Goal: Task Accomplishment & Management: Use online tool/utility

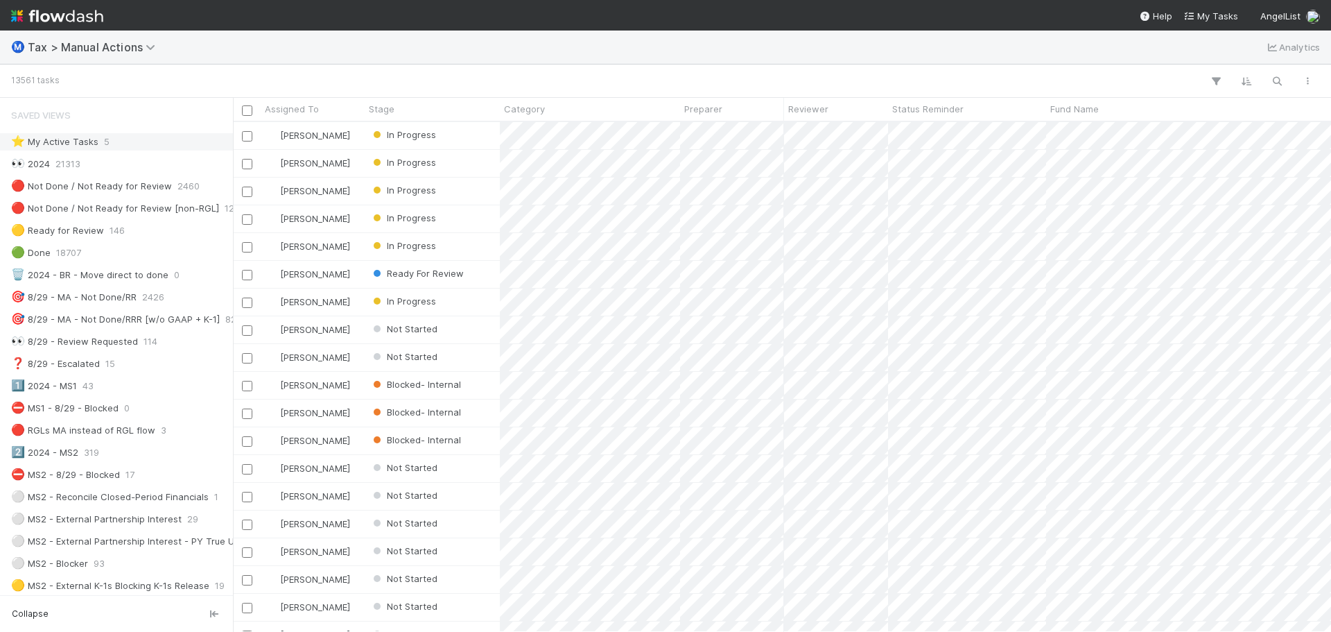
click at [144, 134] on div "⭐ My Active Tasks 5" at bounding box center [120, 141] width 218 height 17
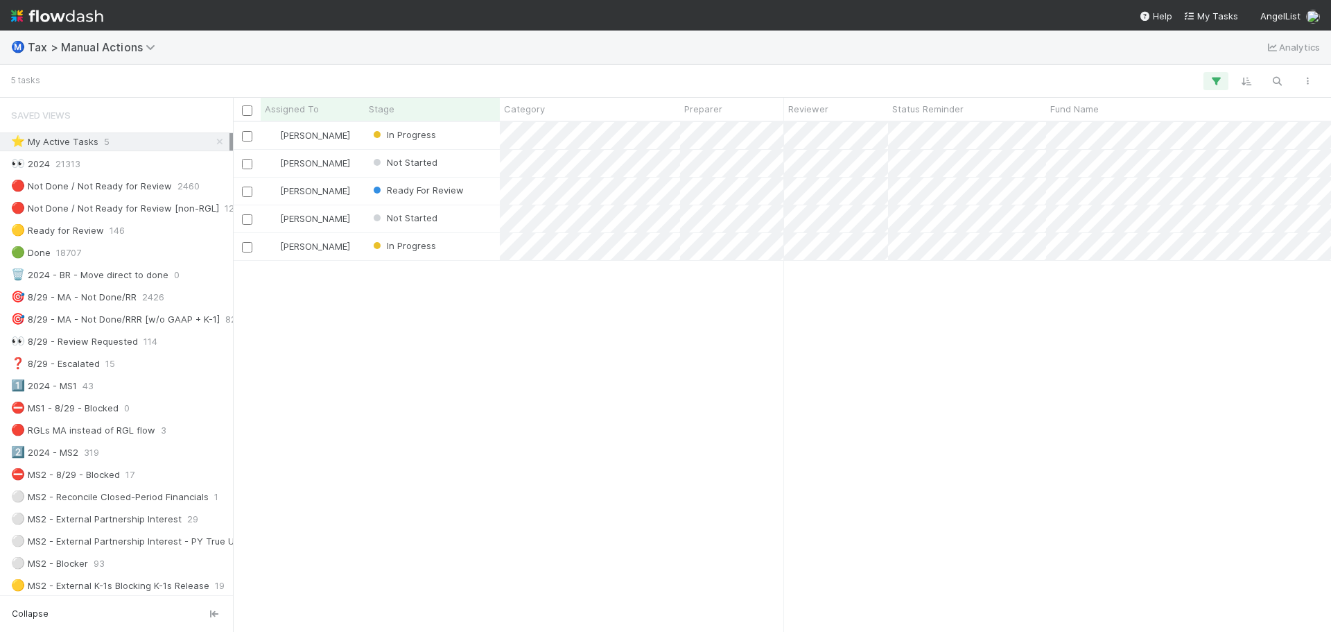
scroll to position [499, 1088]
click at [455, 159] on div "Not Started" at bounding box center [432, 163] width 135 height 27
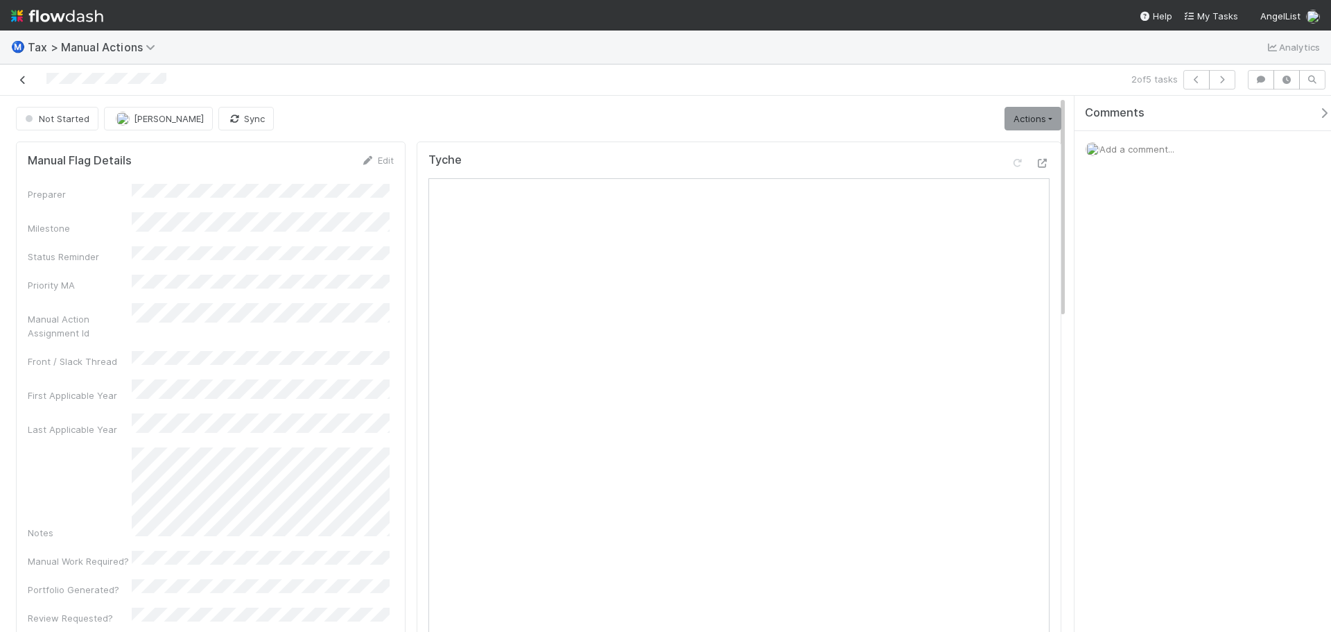
click at [21, 83] on icon at bounding box center [23, 80] width 14 height 9
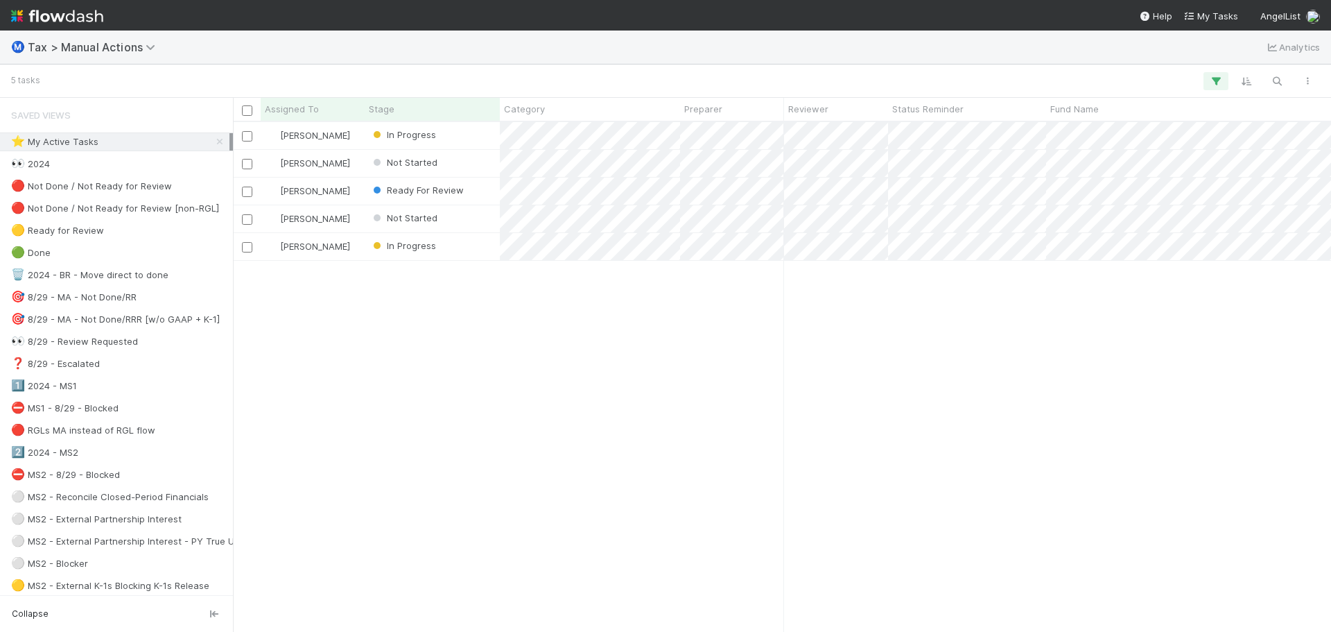
scroll to position [499, 1088]
click at [467, 141] on div "In Progress" at bounding box center [432, 135] width 135 height 27
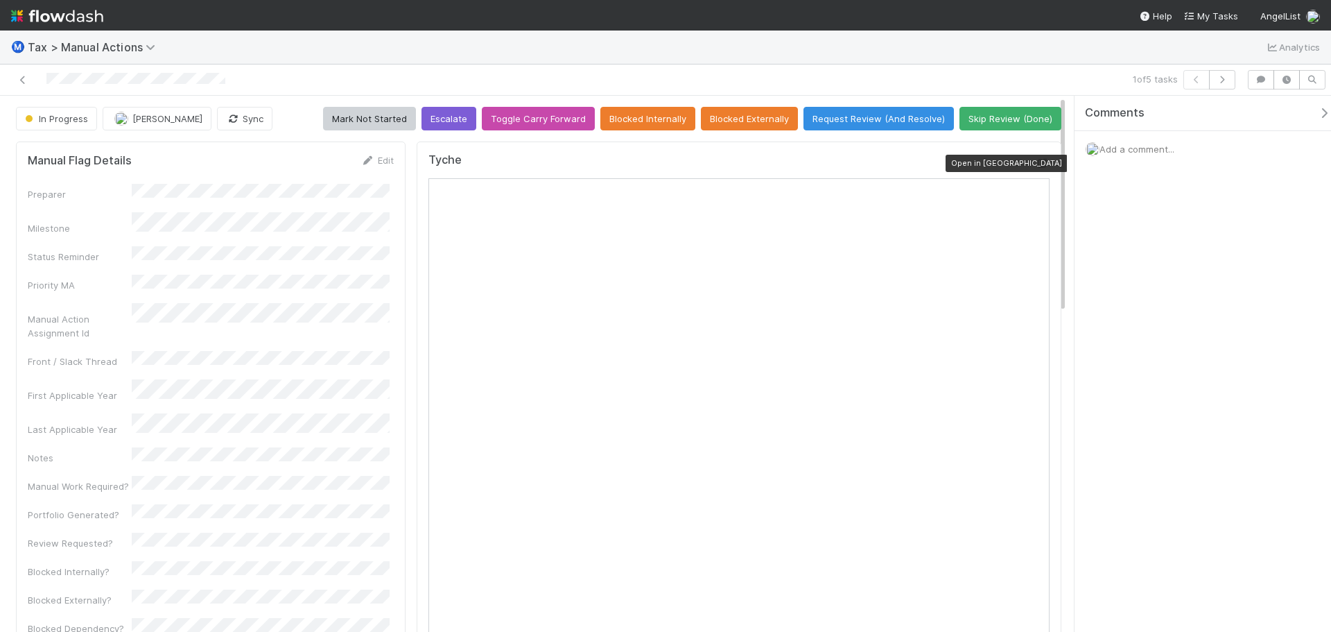
click at [1036, 164] on icon at bounding box center [1043, 163] width 14 height 9
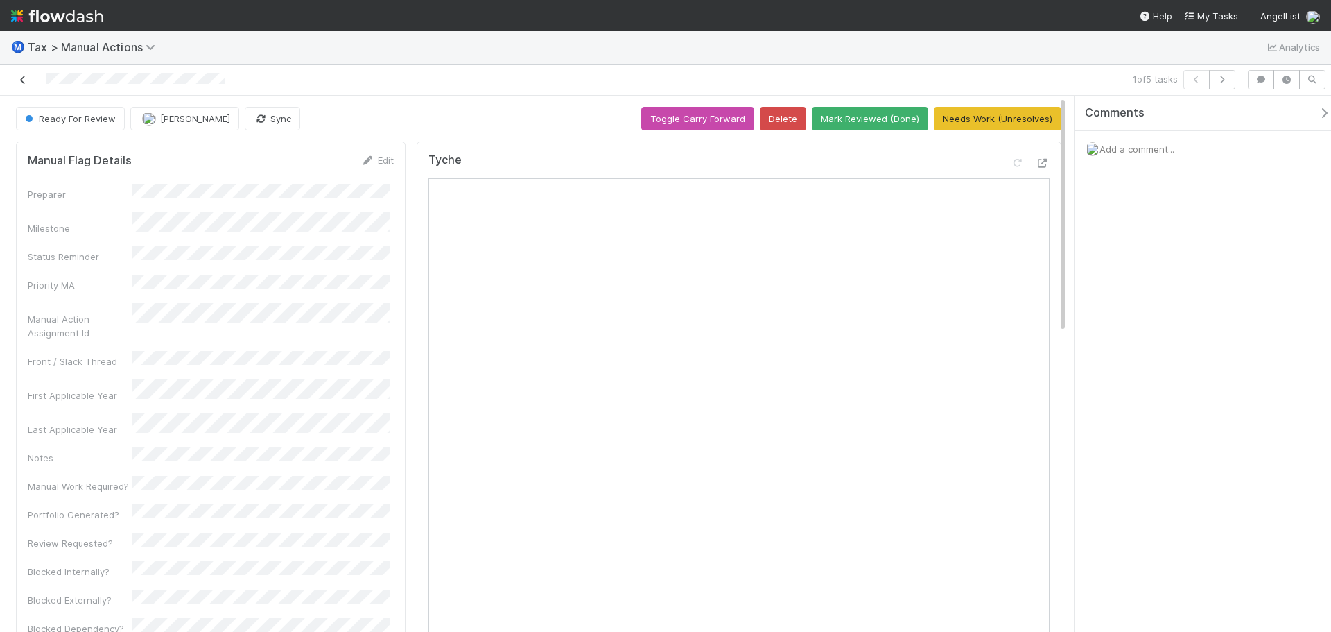
click at [19, 80] on icon at bounding box center [23, 80] width 14 height 9
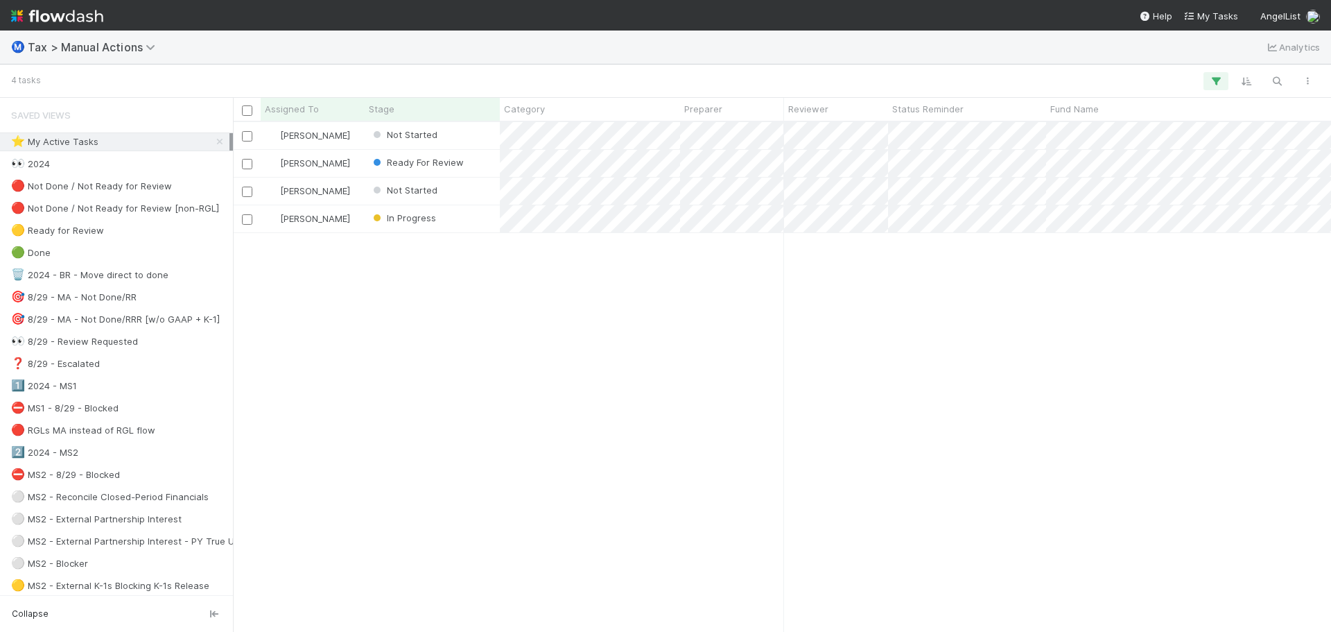
scroll to position [499, 1088]
click at [476, 223] on div "In Progress" at bounding box center [432, 218] width 135 height 27
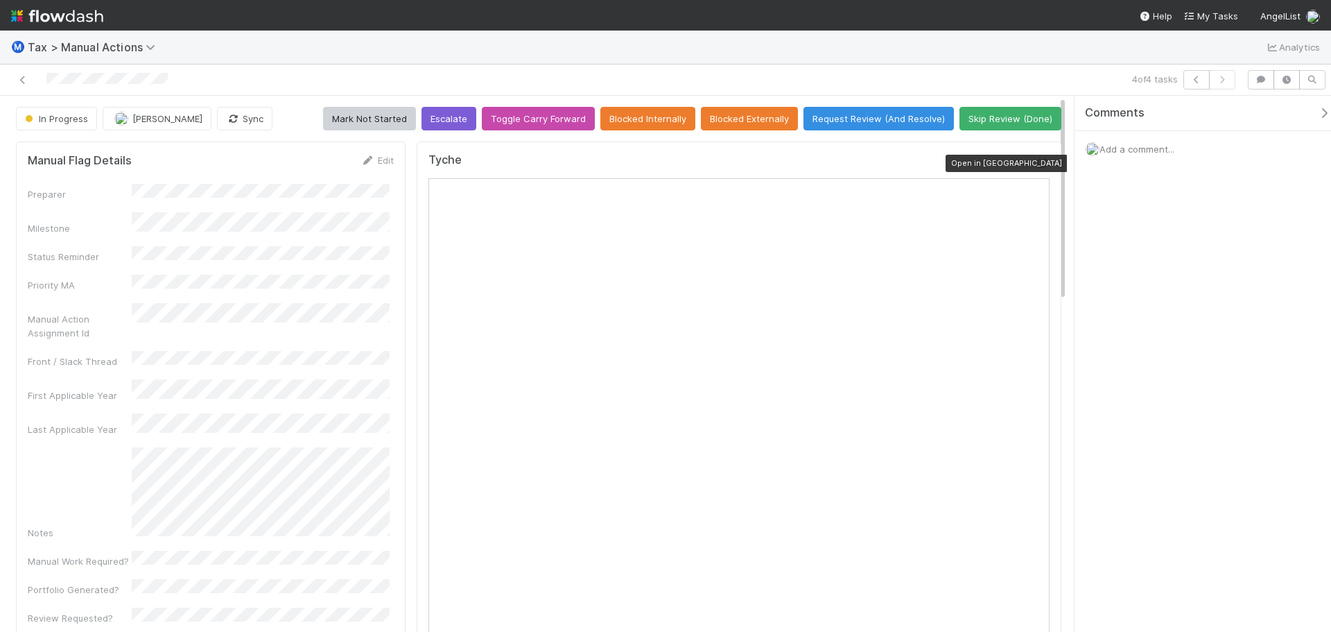
click at [1036, 166] on icon at bounding box center [1043, 163] width 14 height 9
click at [1148, 146] on span "Add a comment..." at bounding box center [1137, 149] width 75 height 11
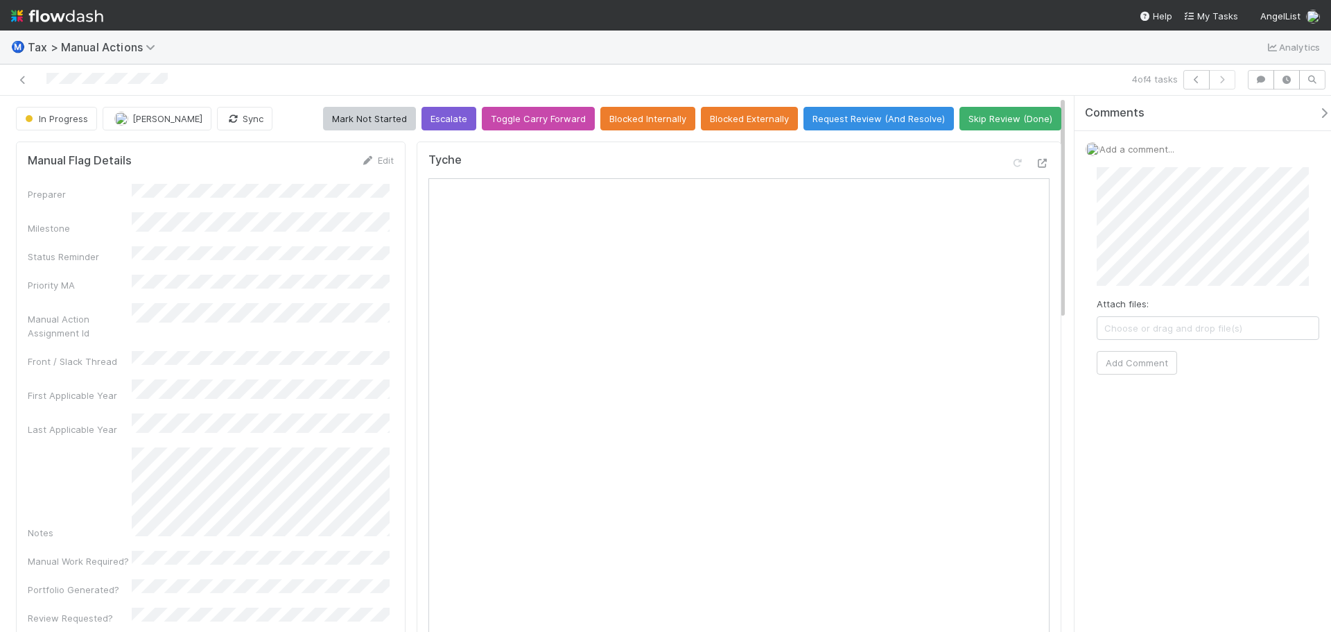
click at [1149, 118] on div "Comments" at bounding box center [1213, 113] width 257 height 14
click at [240, 122] on icon "button" at bounding box center [233, 118] width 14 height 9
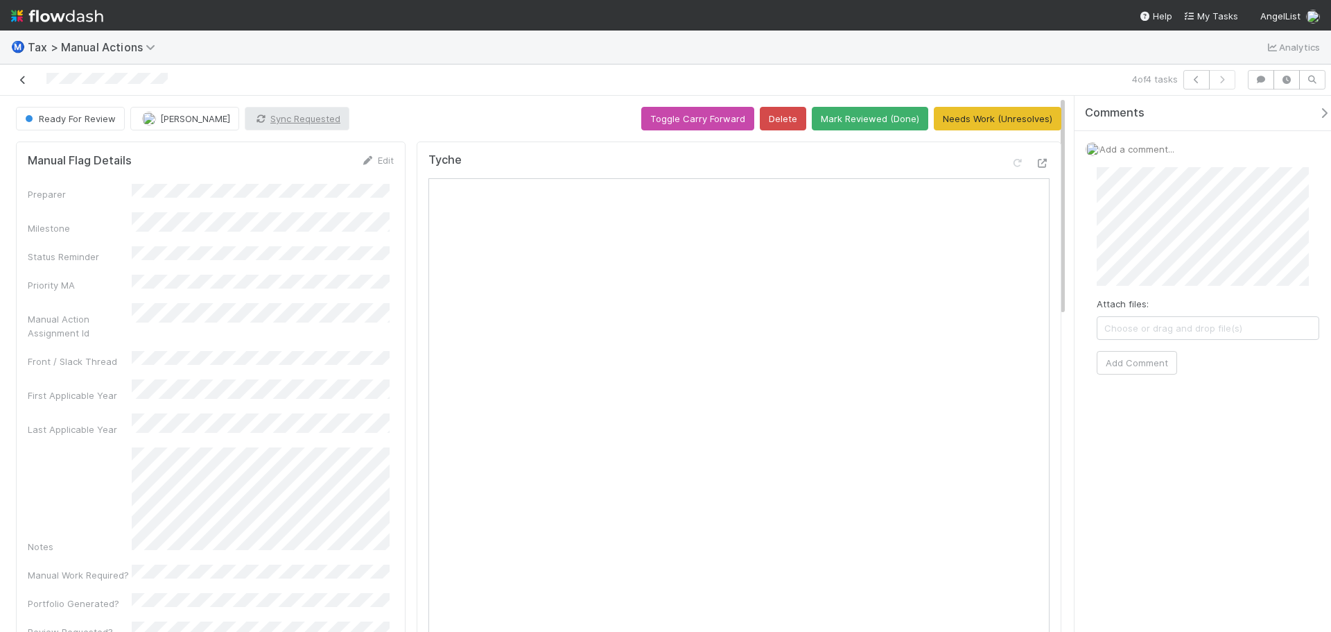
click at [17, 81] on icon at bounding box center [23, 80] width 14 height 9
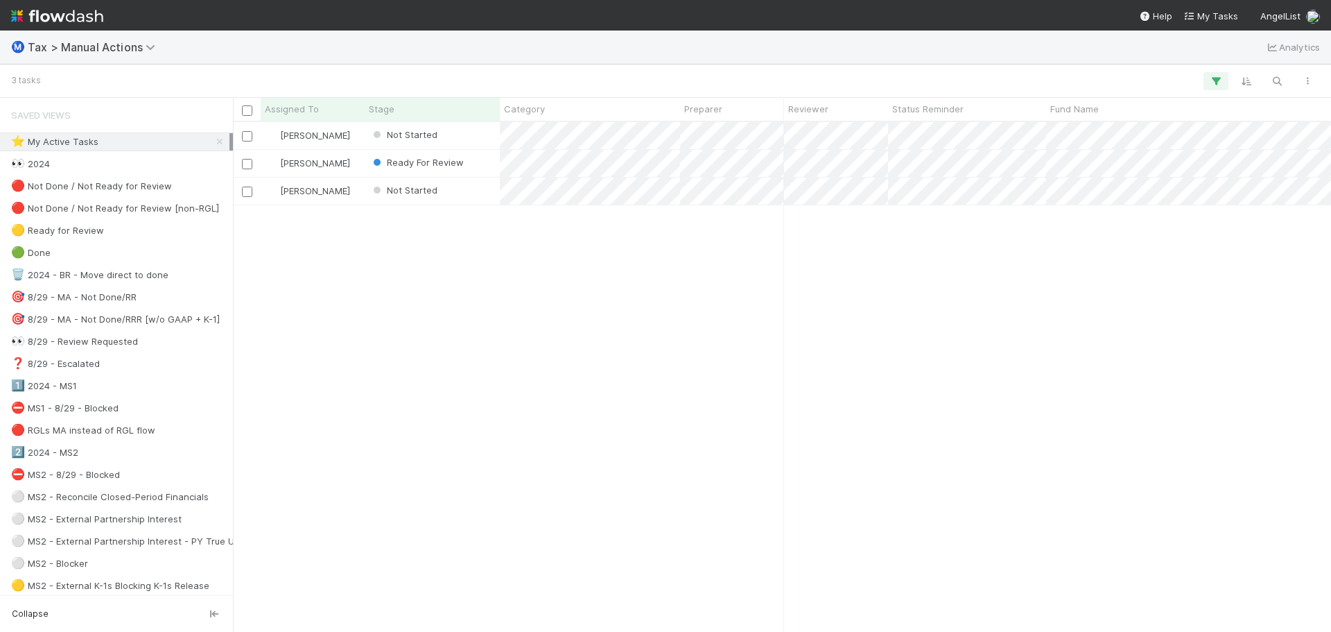
scroll to position [499, 1088]
click at [473, 132] on div "Not Started" at bounding box center [432, 135] width 135 height 27
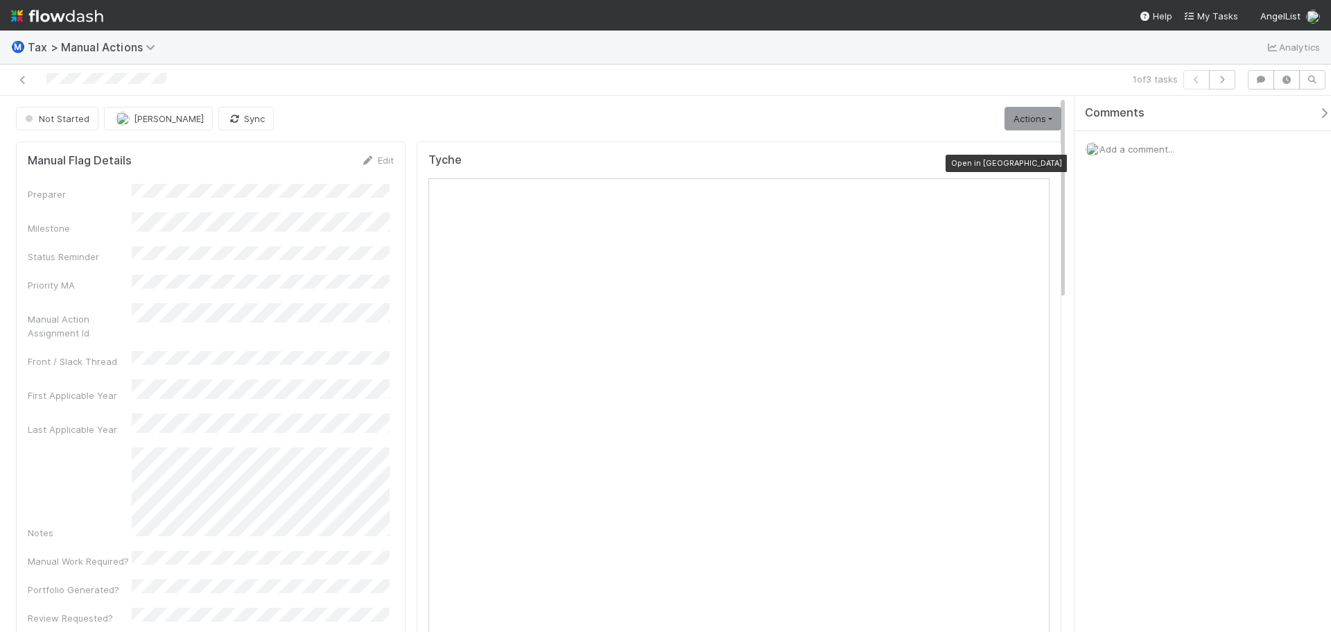
click at [1036, 163] on icon at bounding box center [1043, 163] width 14 height 9
click at [1150, 150] on span "Add a comment..." at bounding box center [1137, 149] width 75 height 11
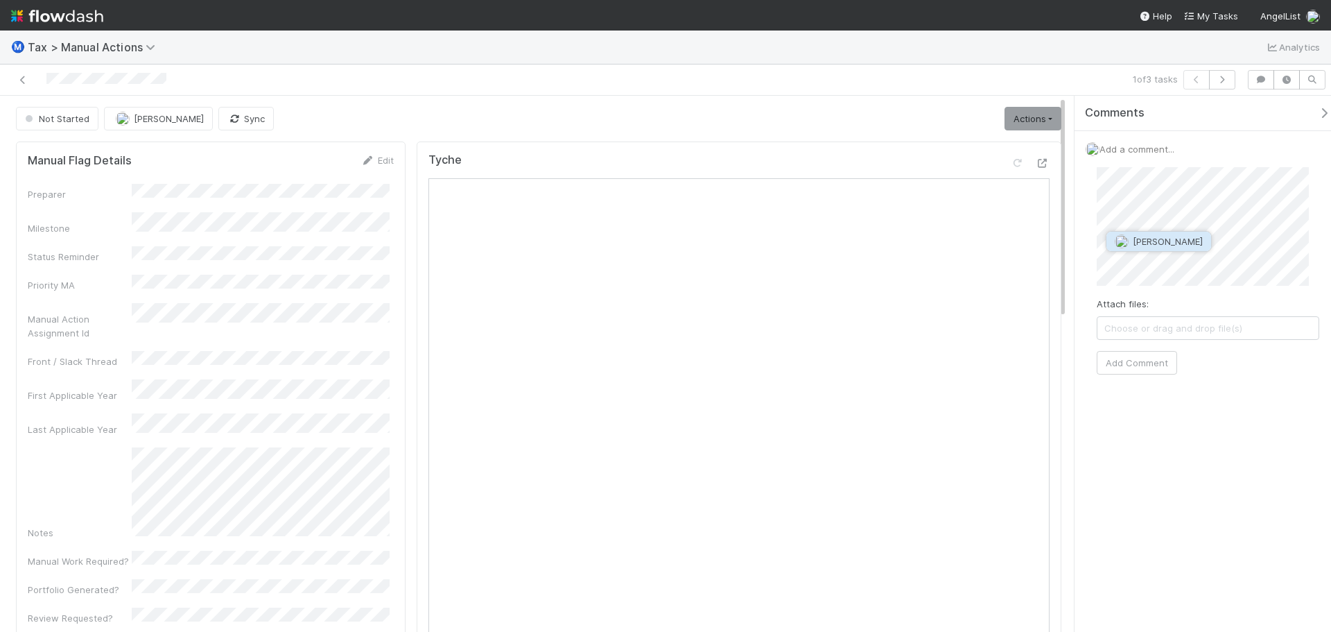
click at [1122, 242] on img "button" at bounding box center [1122, 241] width 14 height 14
click at [1166, 348] on span "Choose or drag and drop file(s)" at bounding box center [1207, 339] width 221 height 22
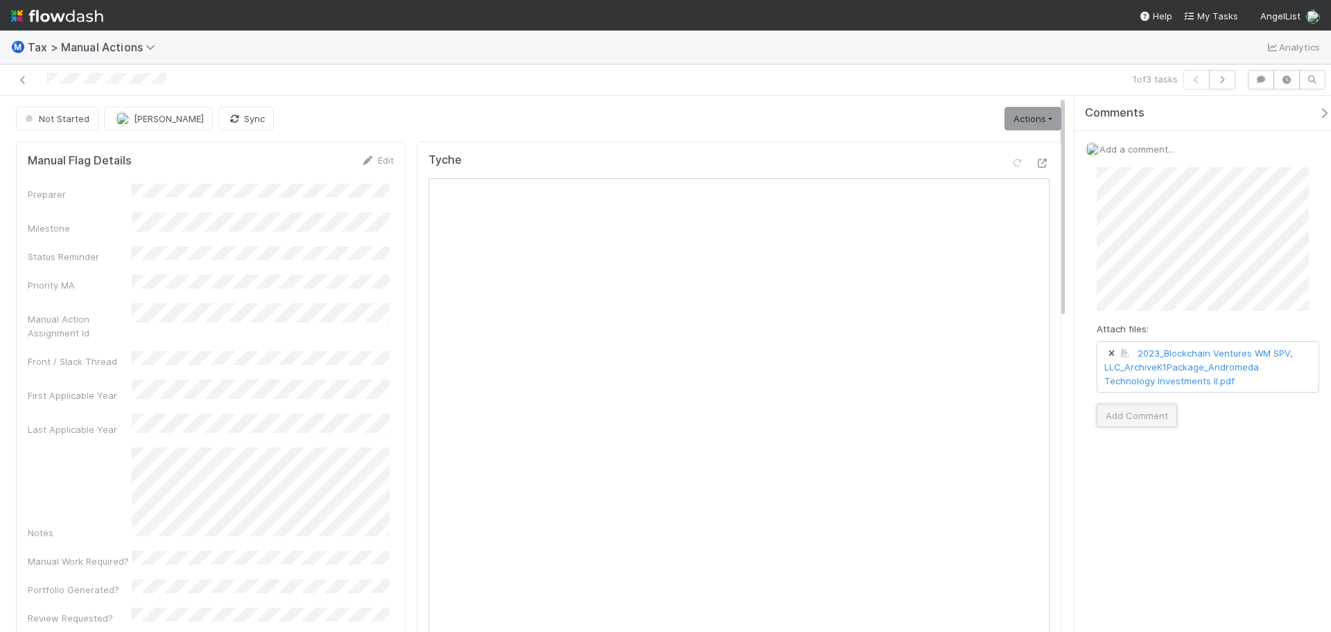
click at [1164, 424] on button "Add Comment" at bounding box center [1137, 415] width 80 height 24
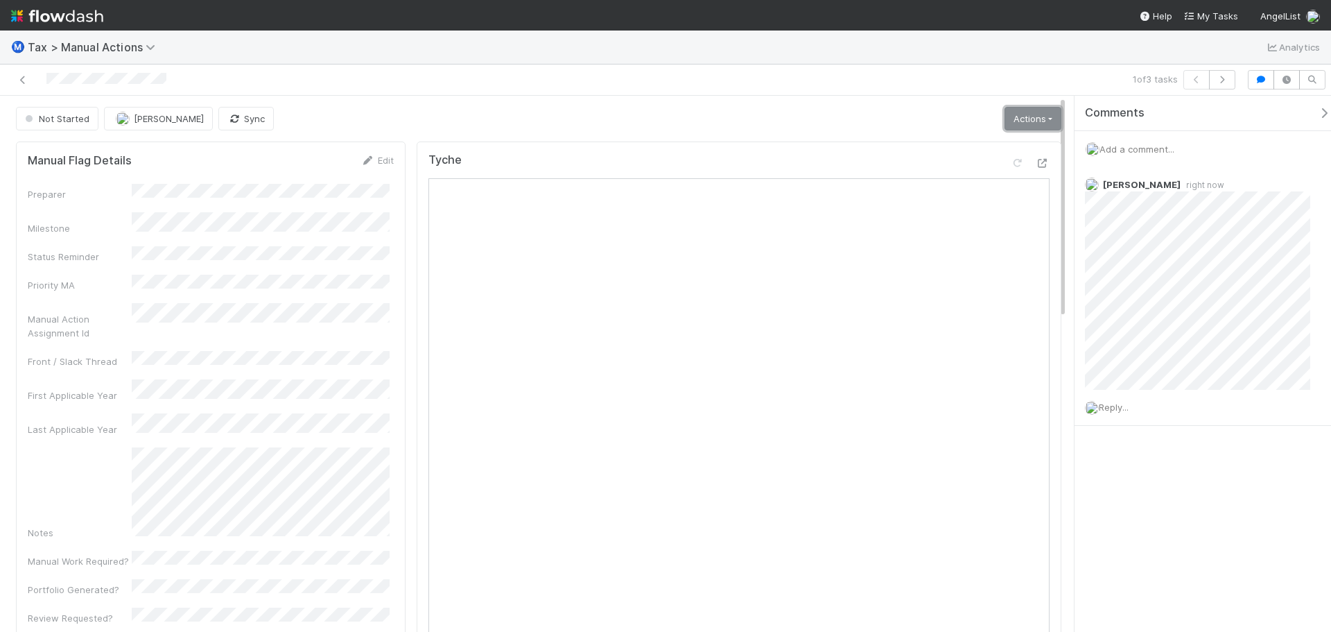
click at [1005, 119] on link "Actions" at bounding box center [1033, 119] width 57 height 24
click at [960, 151] on button "Start" at bounding box center [999, 147] width 128 height 19
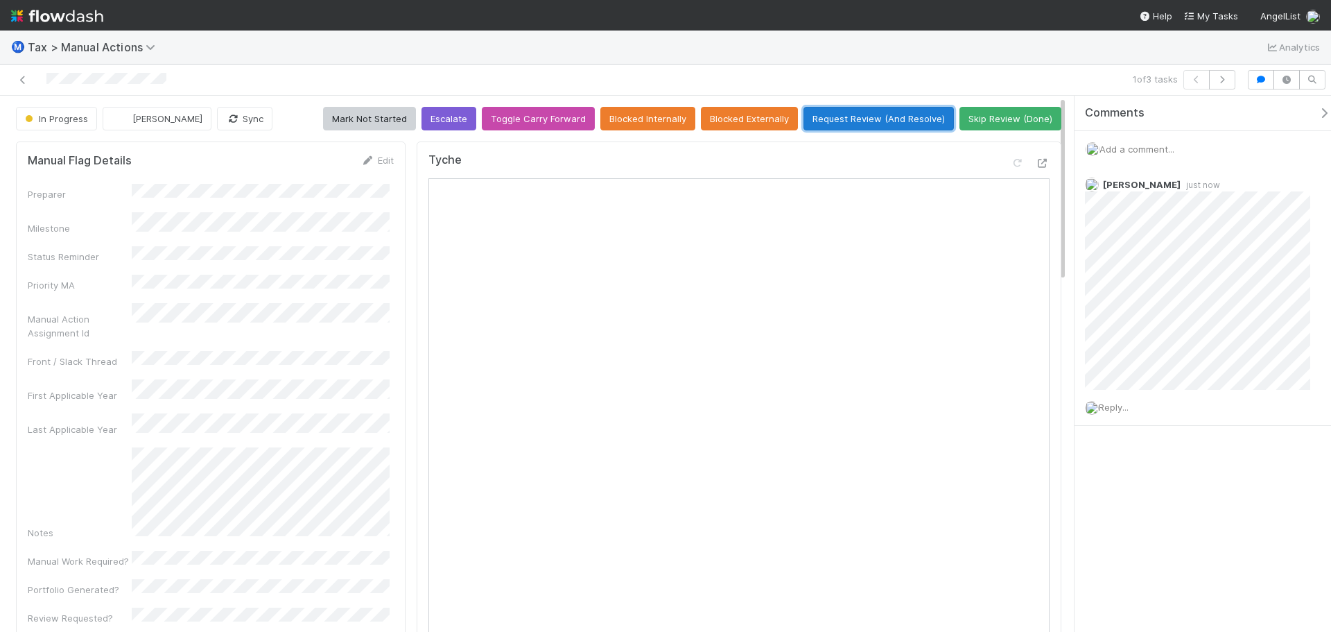
click at [849, 125] on button "Request Review (And Resolve)" at bounding box center [879, 119] width 150 height 24
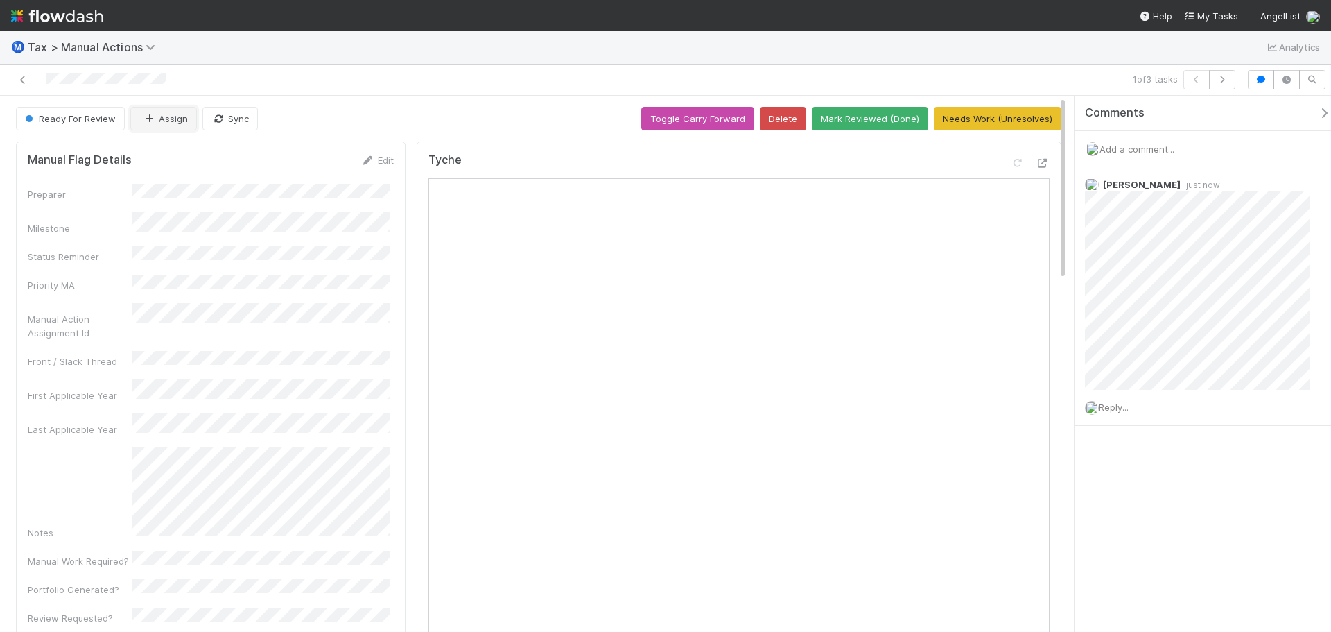
click at [164, 127] on button "Assign" at bounding box center [163, 119] width 67 height 24
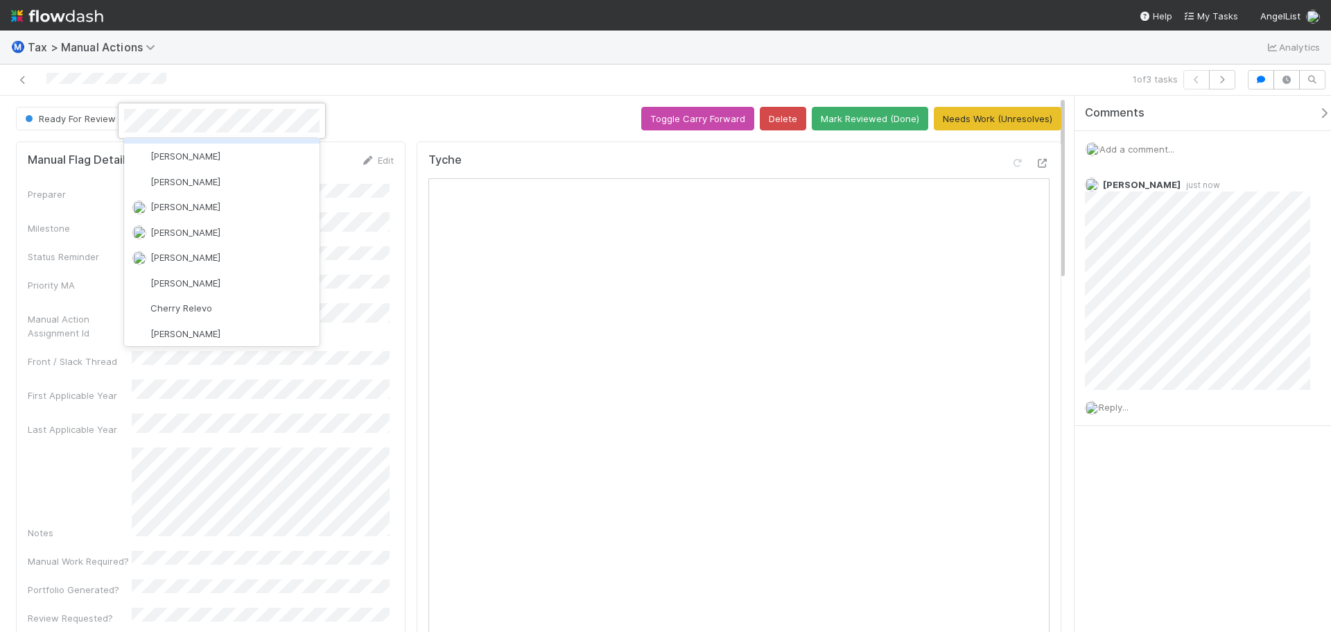
scroll to position [208, 0]
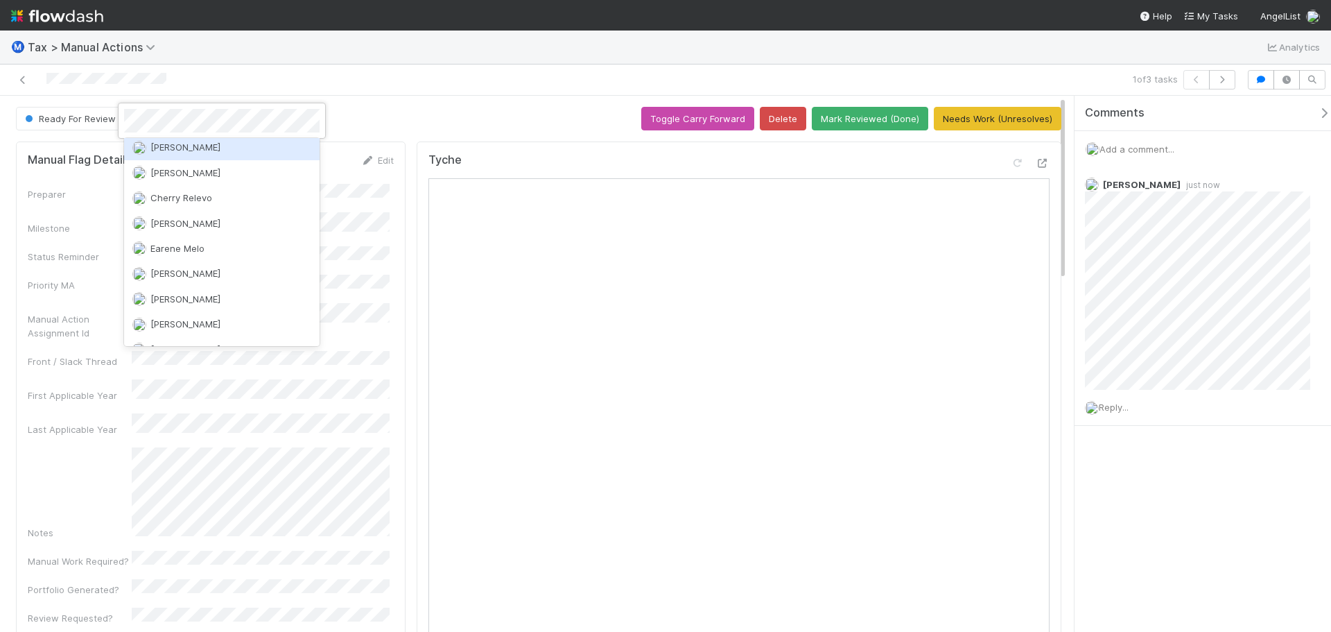
click at [202, 146] on div "[PERSON_NAME]" at bounding box center [222, 146] width 196 height 25
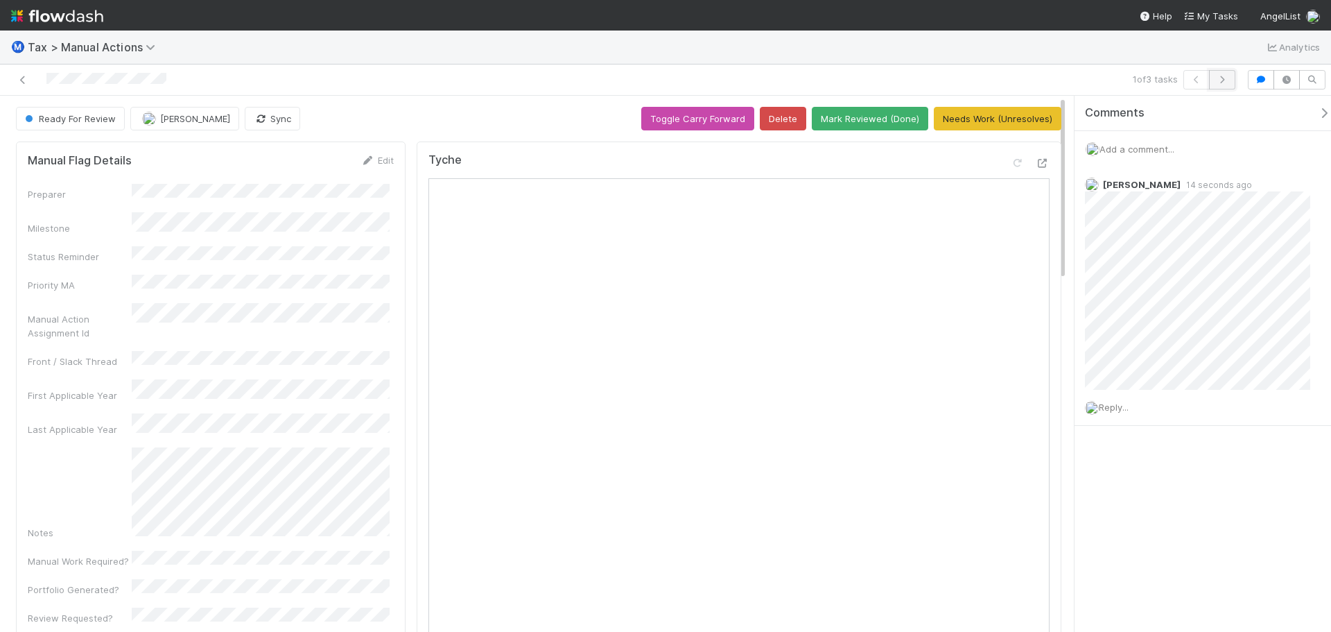
click at [1218, 83] on icon "button" at bounding box center [1222, 80] width 14 height 8
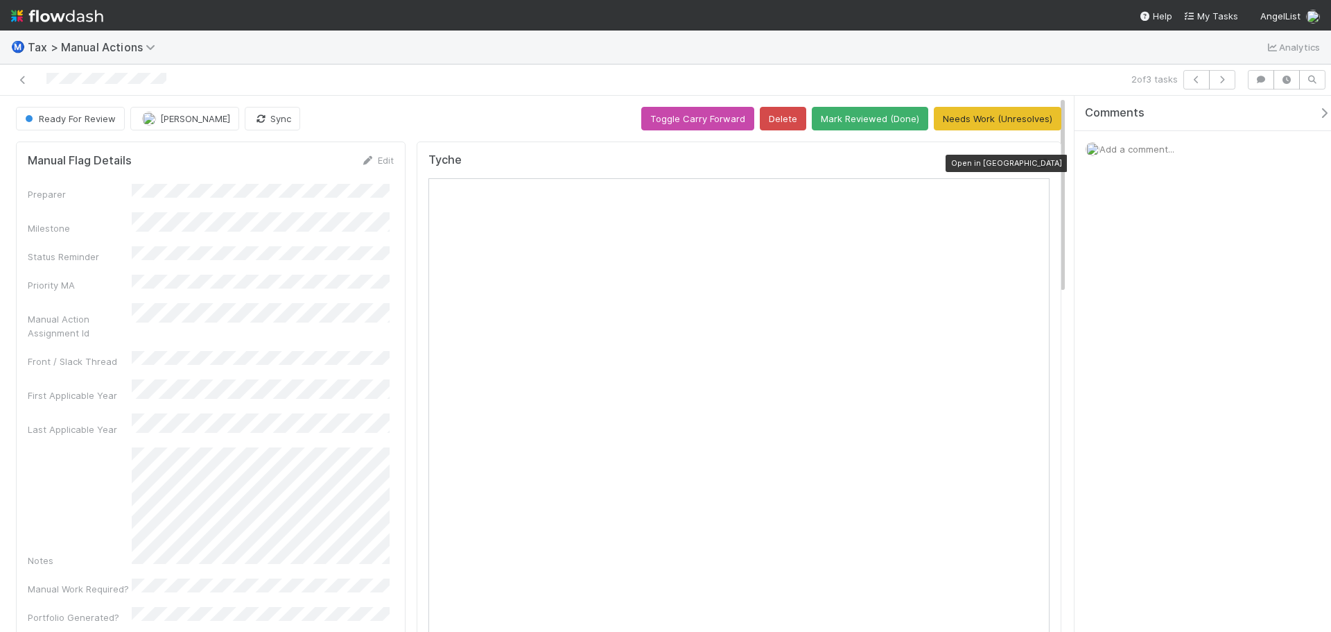
click at [1036, 162] on icon at bounding box center [1043, 163] width 14 height 9
click at [1118, 153] on span "Add a comment..." at bounding box center [1137, 149] width 75 height 11
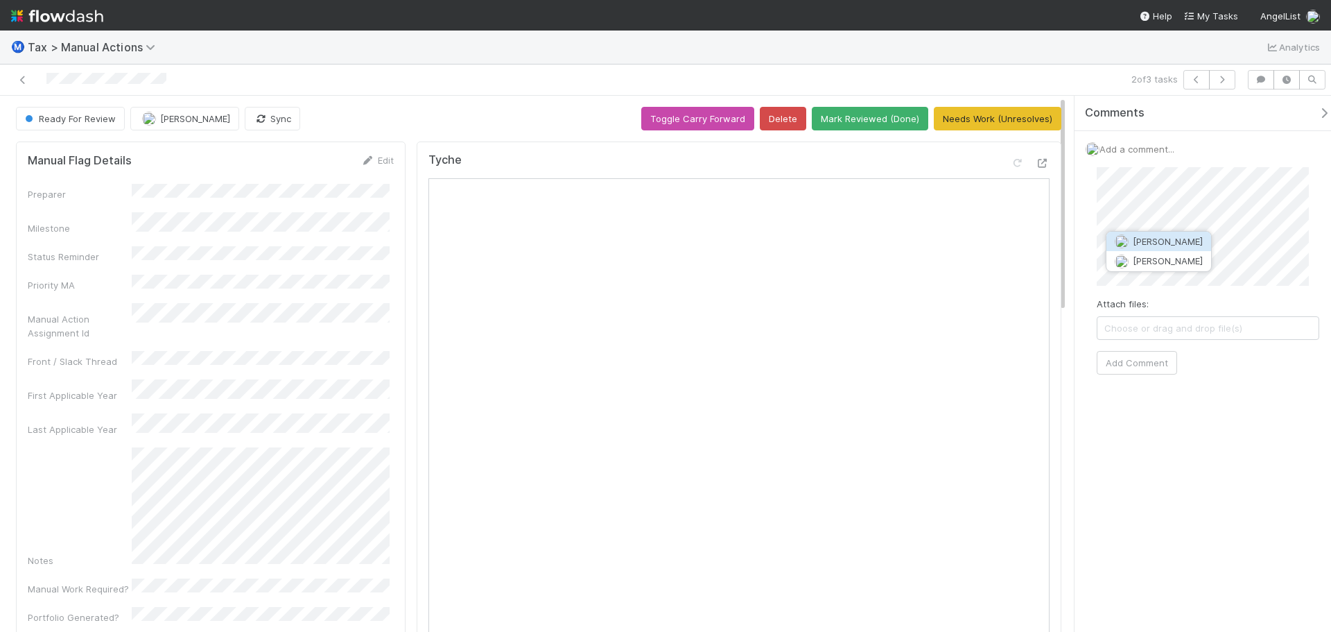
click at [1125, 235] on img "button" at bounding box center [1122, 241] width 14 height 14
click at [1147, 363] on button "Add Comment" at bounding box center [1137, 363] width 80 height 24
click at [206, 118] on span "[PERSON_NAME]" at bounding box center [195, 118] width 70 height 11
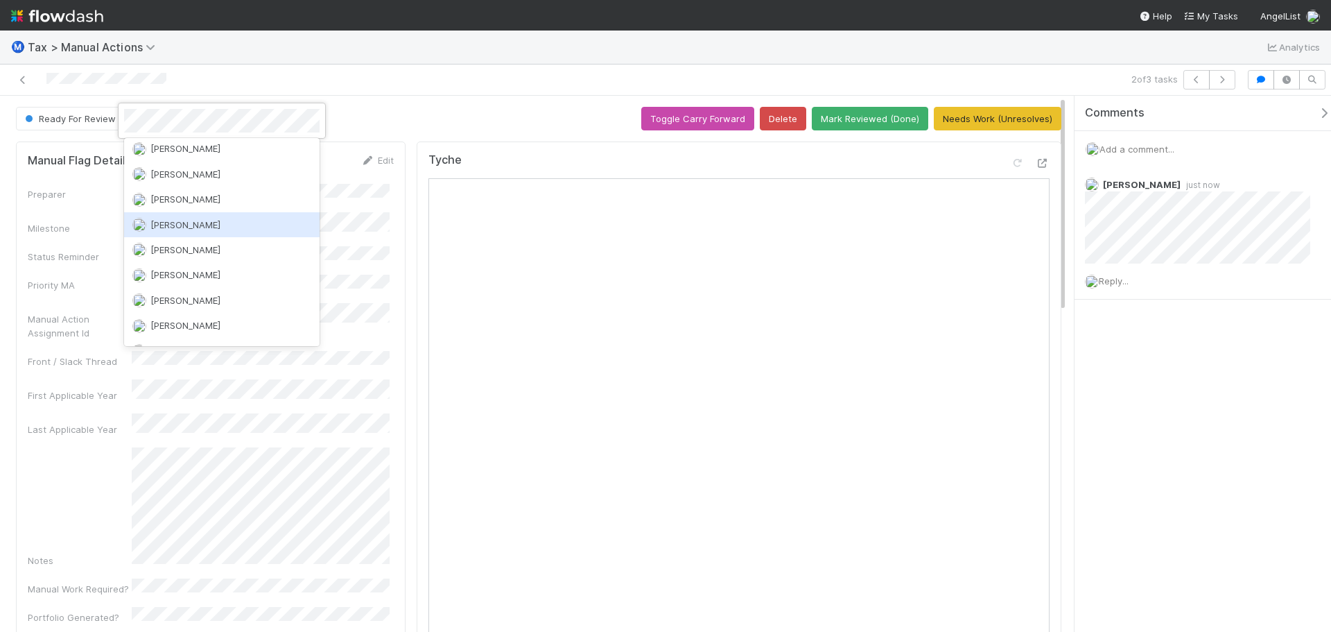
scroll to position [693, 0]
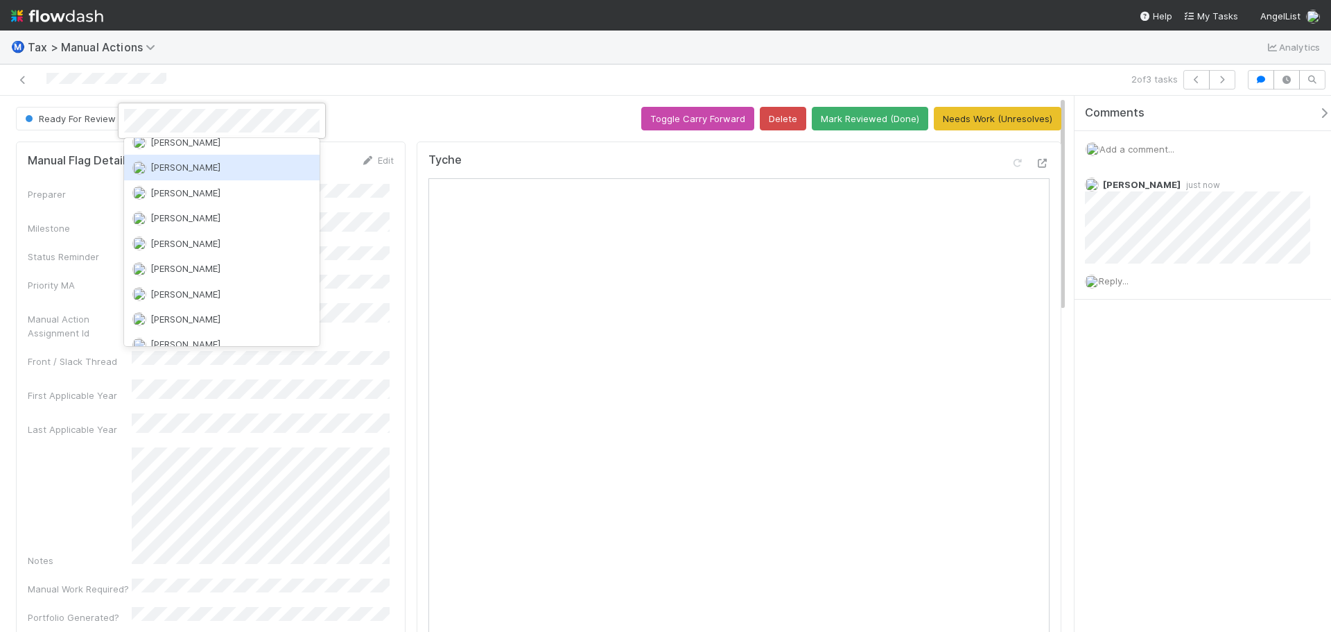
click at [225, 173] on div "[PERSON_NAME]" at bounding box center [222, 167] width 196 height 25
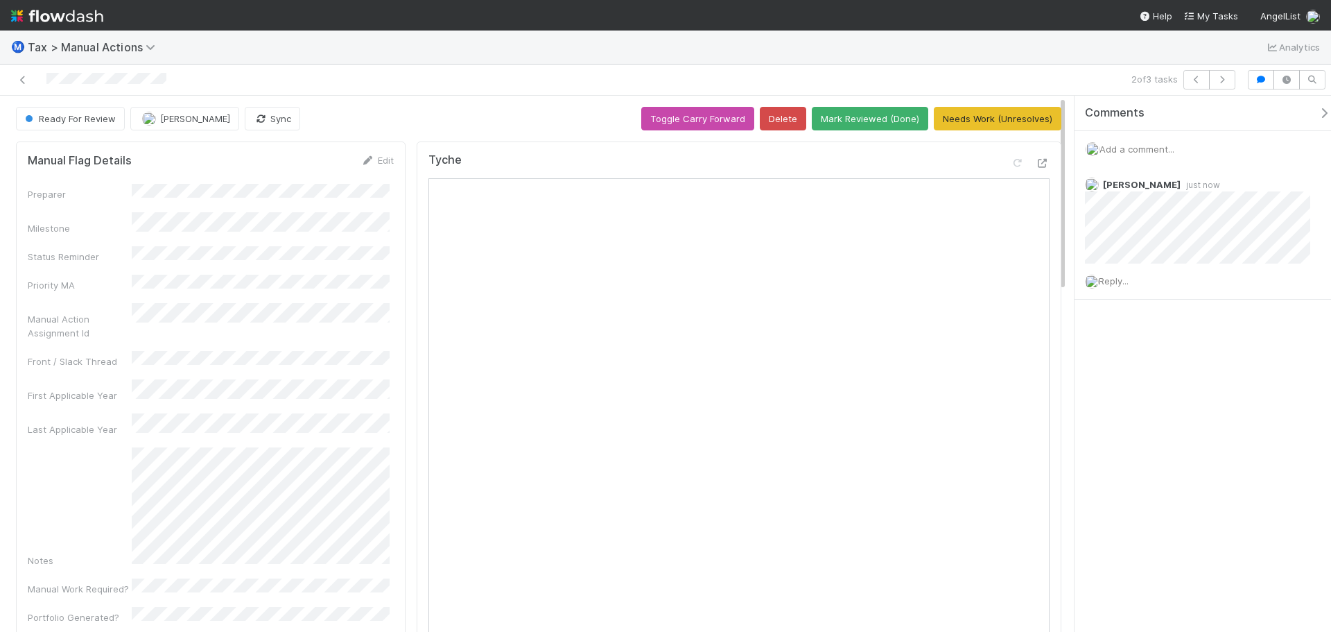
click at [458, 89] on div "2 of 3 tasks" at bounding box center [665, 79] width 1331 height 31
click at [1220, 89] on div "2 of 3 tasks" at bounding box center [665, 79] width 1331 height 31
click at [1222, 87] on button "button" at bounding box center [1222, 79] width 26 height 19
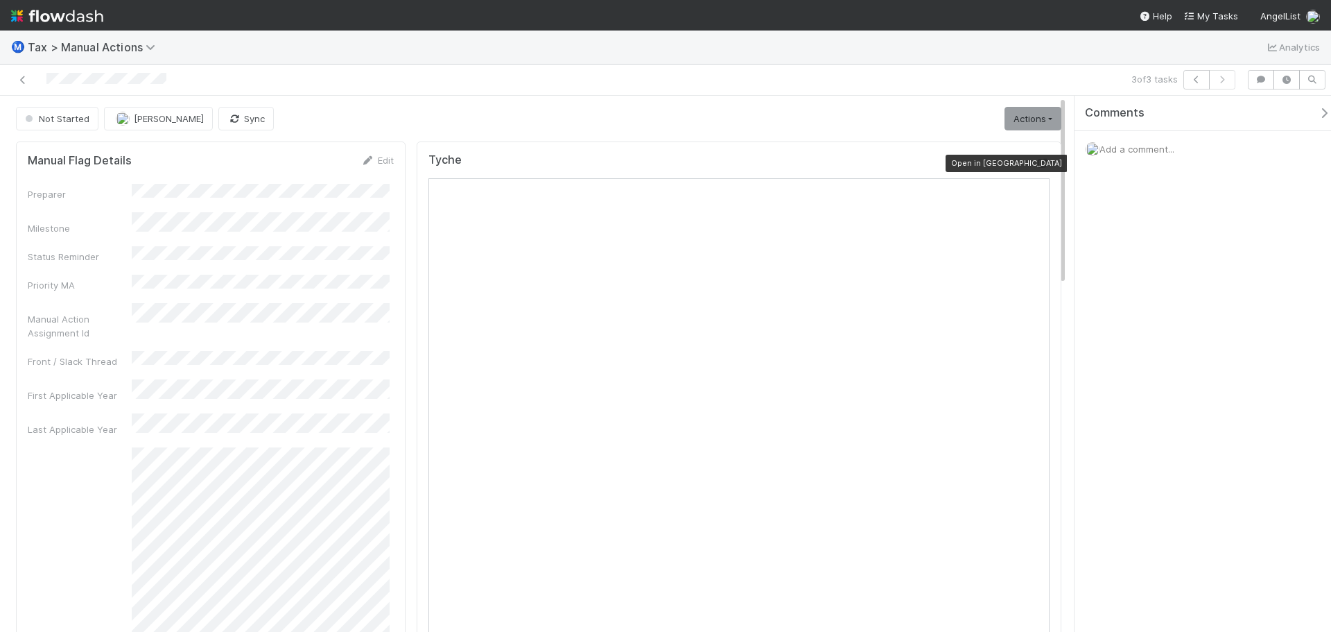
click at [1036, 163] on icon at bounding box center [1043, 163] width 14 height 9
click at [1115, 148] on span "Add a comment..." at bounding box center [1137, 149] width 75 height 11
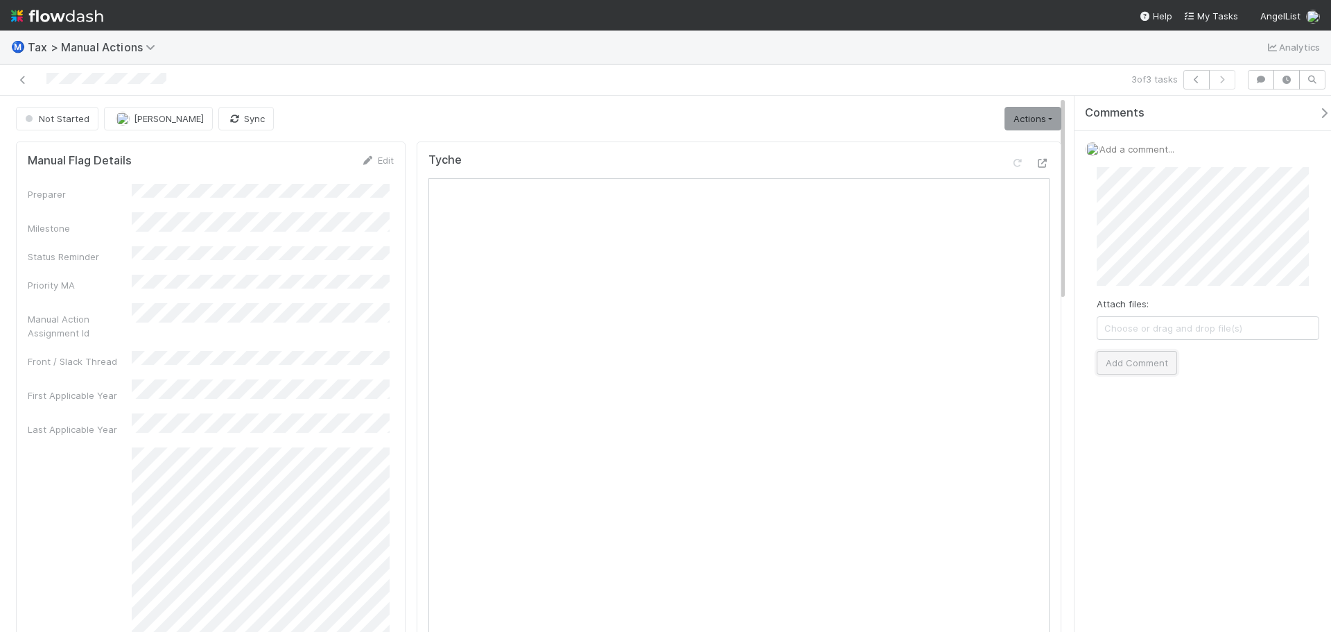
click at [1128, 366] on button "Add Comment" at bounding box center [1137, 363] width 80 height 24
click at [1138, 139] on div "Add a comment..." at bounding box center [1208, 149] width 267 height 36
click at [1124, 329] on div "Reply..." at bounding box center [1203, 322] width 257 height 35
click at [1124, 321] on span "Reply..." at bounding box center [1114, 322] width 30 height 11
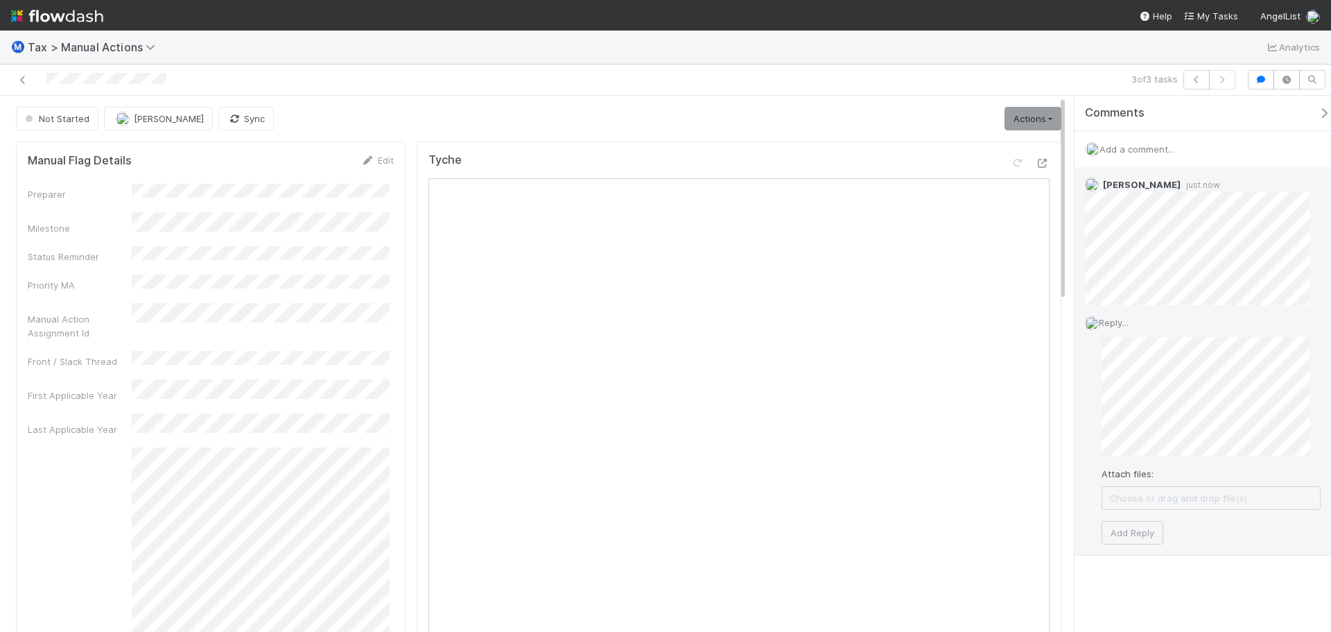
click at [1120, 495] on span "Choose or drag and drop file(s)" at bounding box center [1211, 498] width 218 height 22
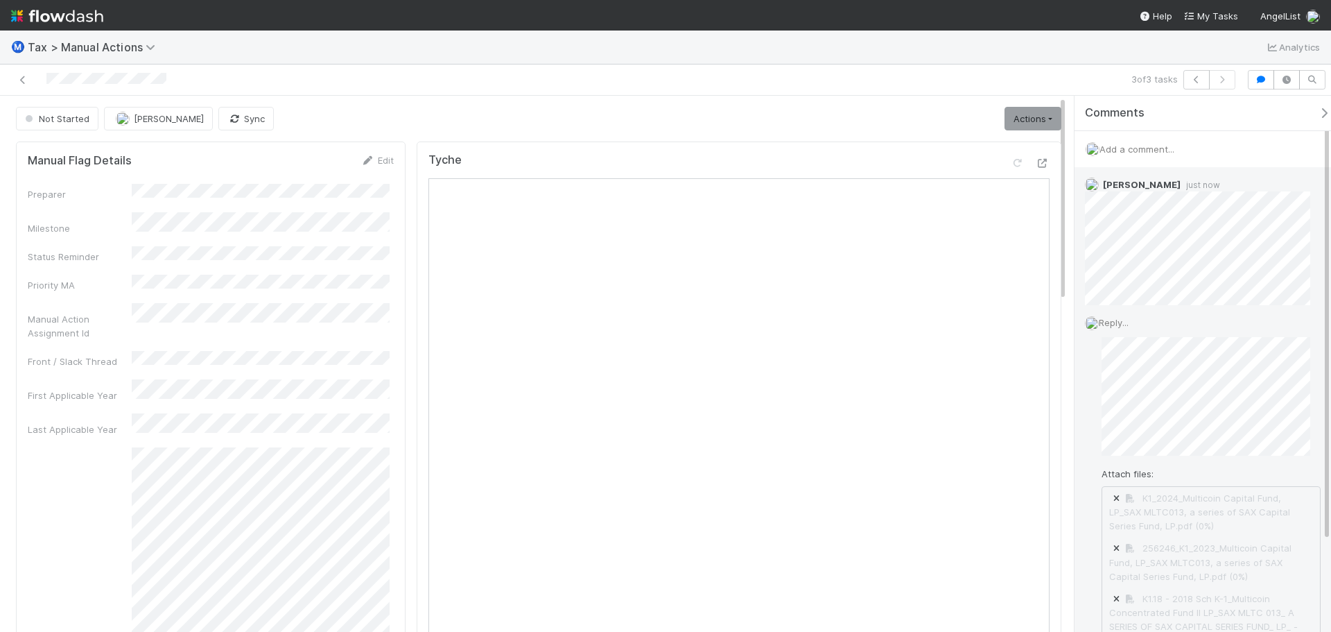
scroll to position [135, 0]
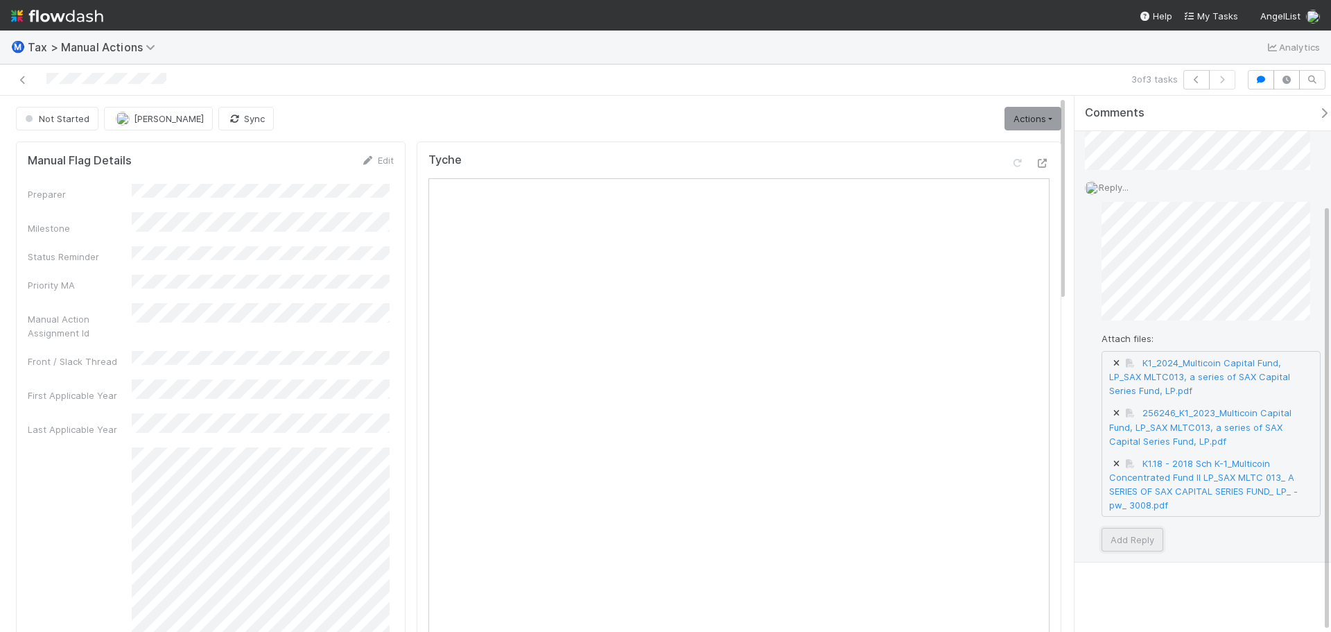
click at [1143, 538] on button "Add Reply" at bounding box center [1133, 540] width 62 height 24
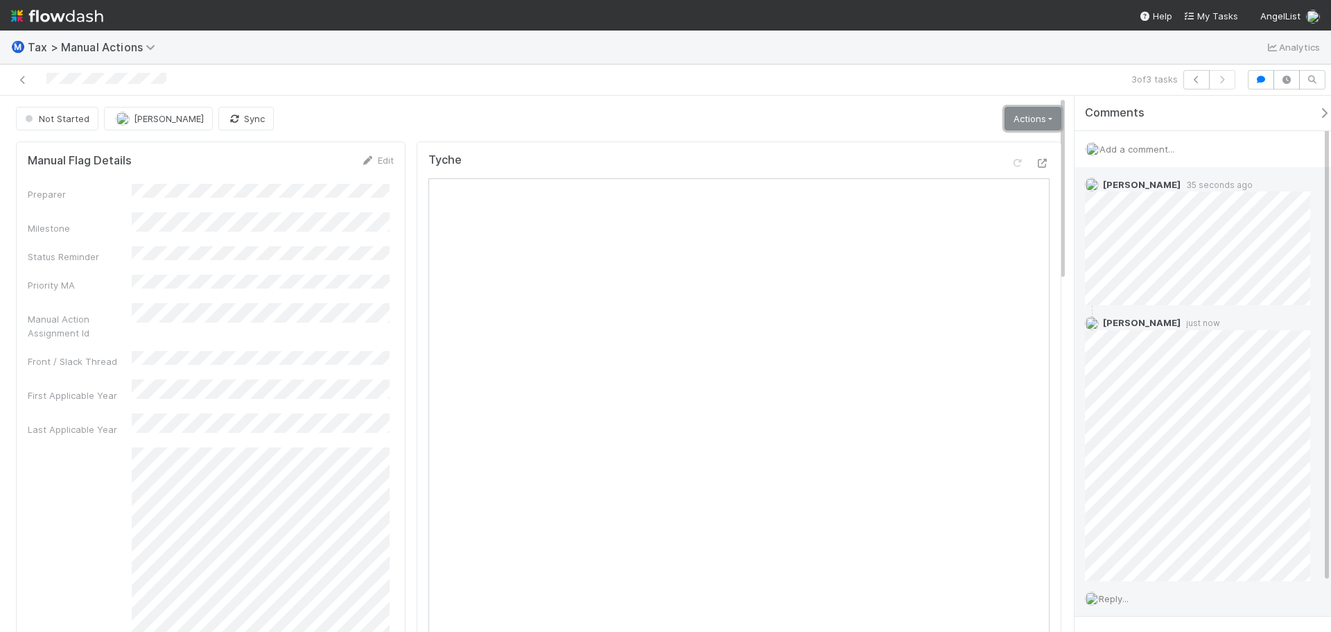
click at [1005, 119] on link "Actions" at bounding box center [1033, 119] width 57 height 24
click at [990, 139] on button "Start" at bounding box center [999, 147] width 128 height 19
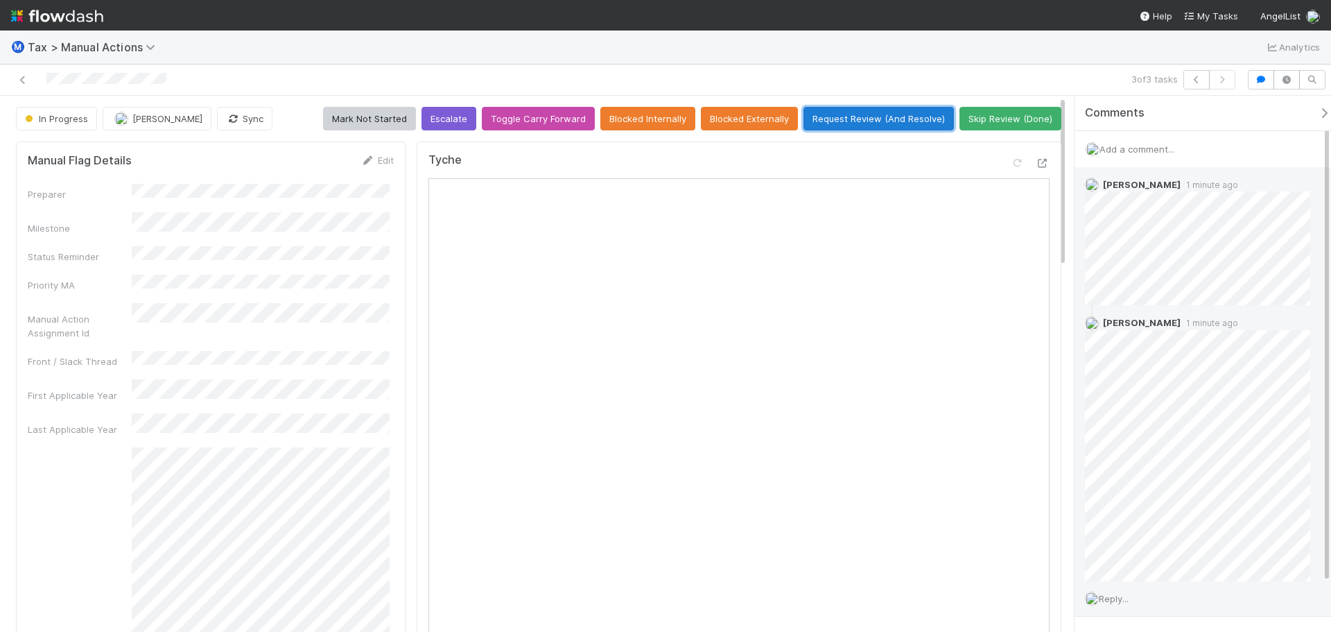
click at [885, 116] on button "Request Review (And Resolve)" at bounding box center [879, 119] width 150 height 24
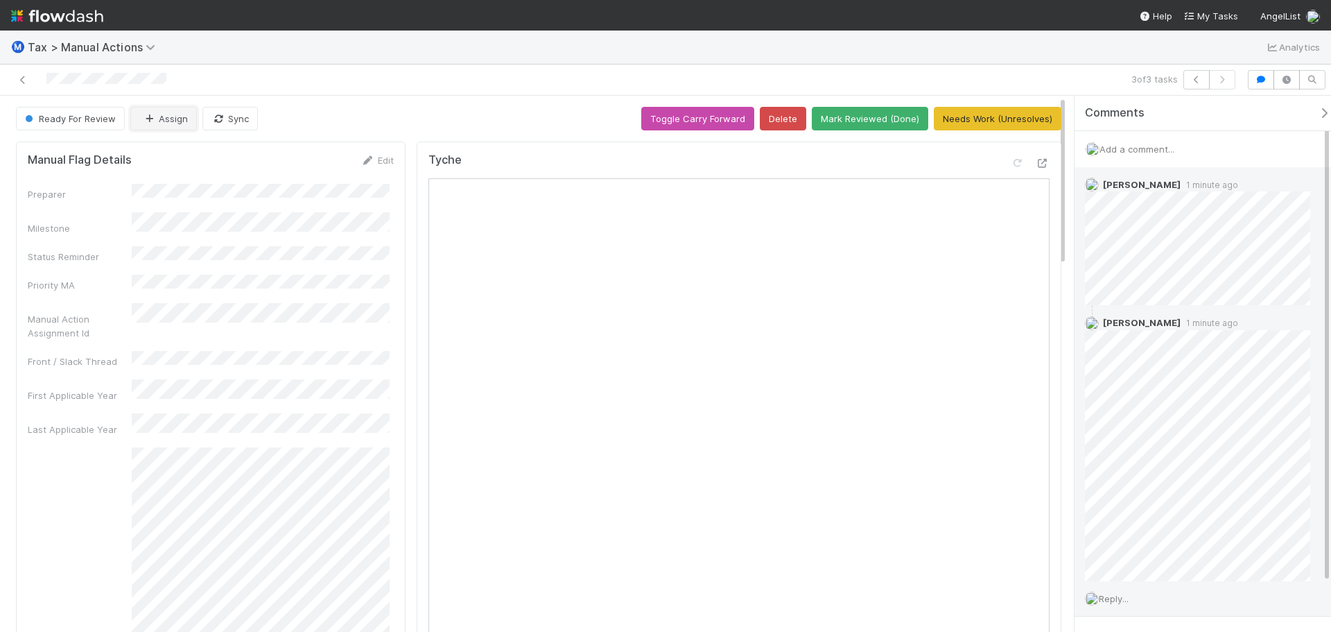
click at [179, 118] on button "Assign" at bounding box center [163, 119] width 67 height 24
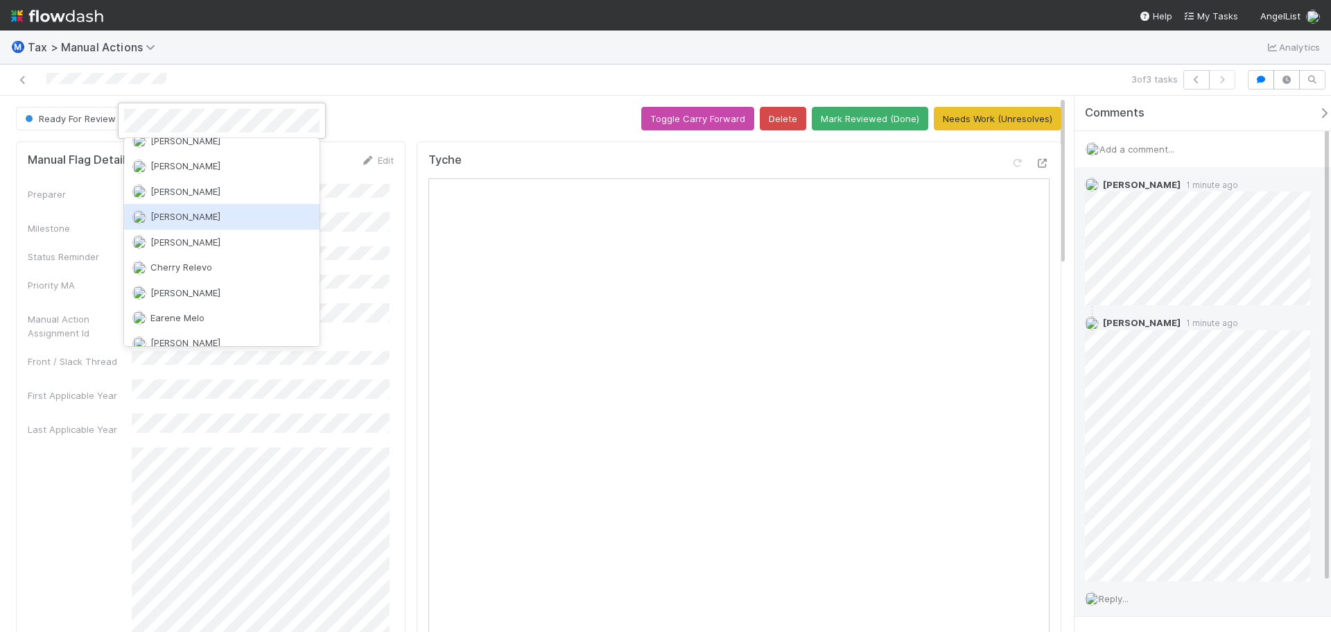
scroll to position [347, 0]
click at [205, 211] on span "[PERSON_NAME]" at bounding box center [185, 210] width 70 height 11
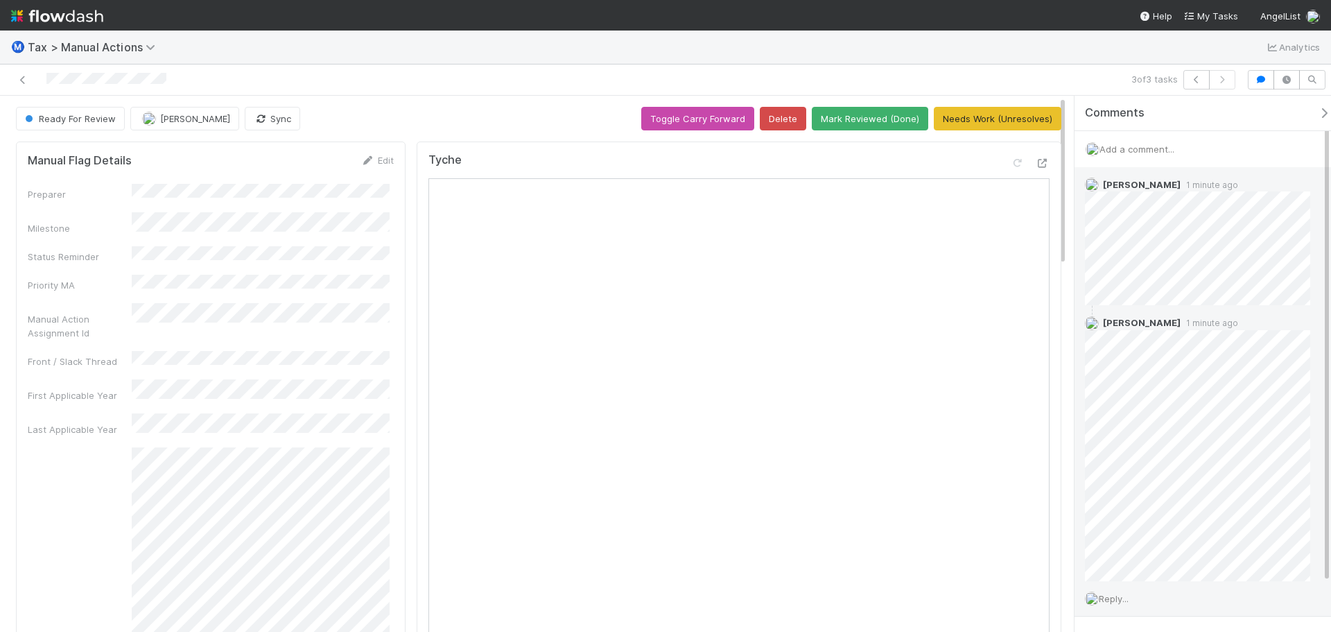
click at [363, 90] on div "3 of 3 tasks" at bounding box center [665, 79] width 1331 height 31
click at [21, 84] on icon at bounding box center [23, 80] width 14 height 9
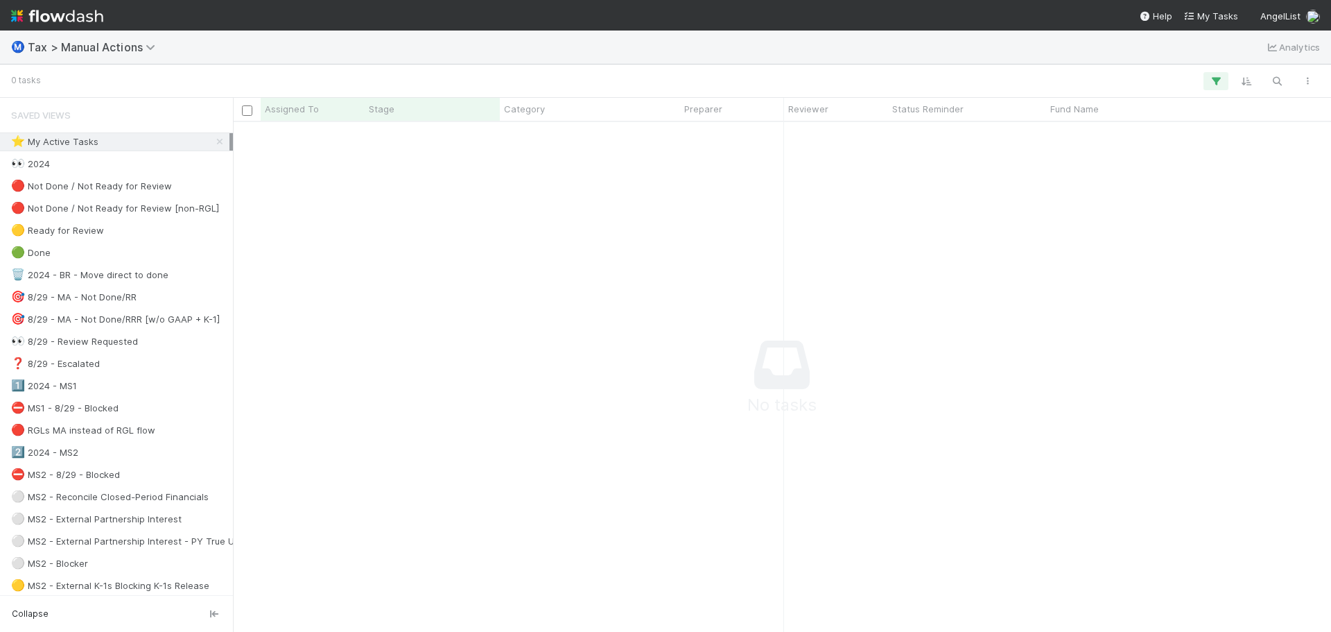
scroll to position [489, 1088]
click at [155, 160] on div "👀 2024" at bounding box center [120, 163] width 218 height 17
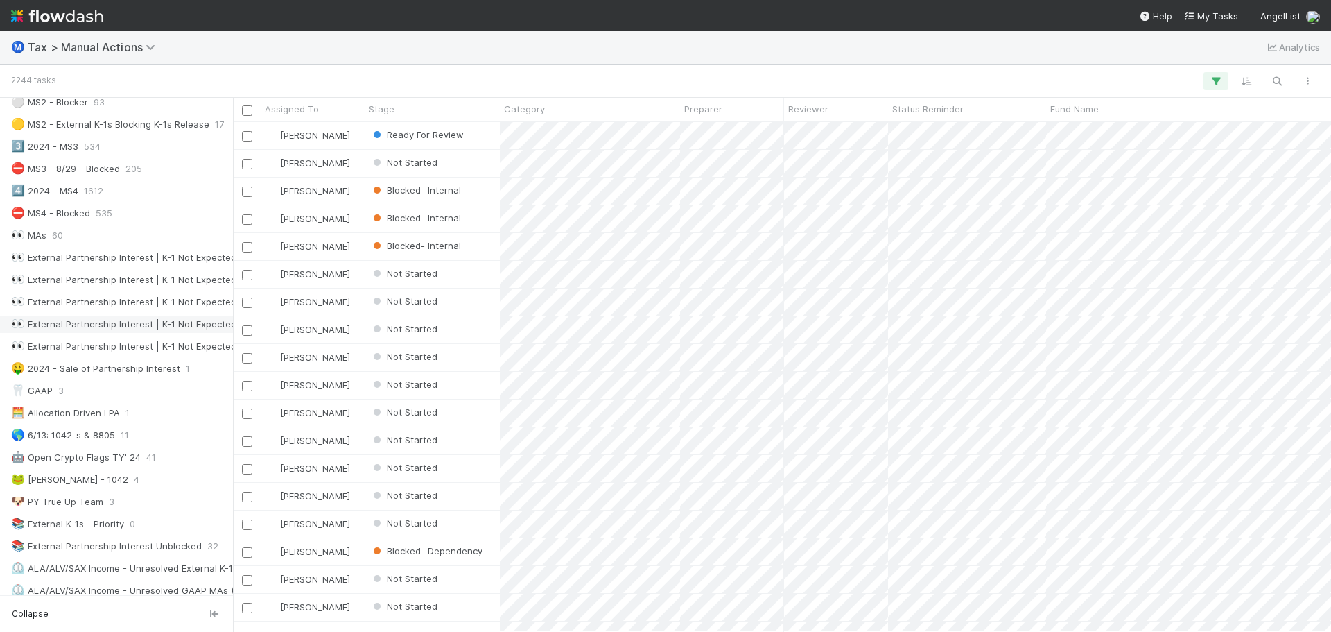
scroll to position [485, 0]
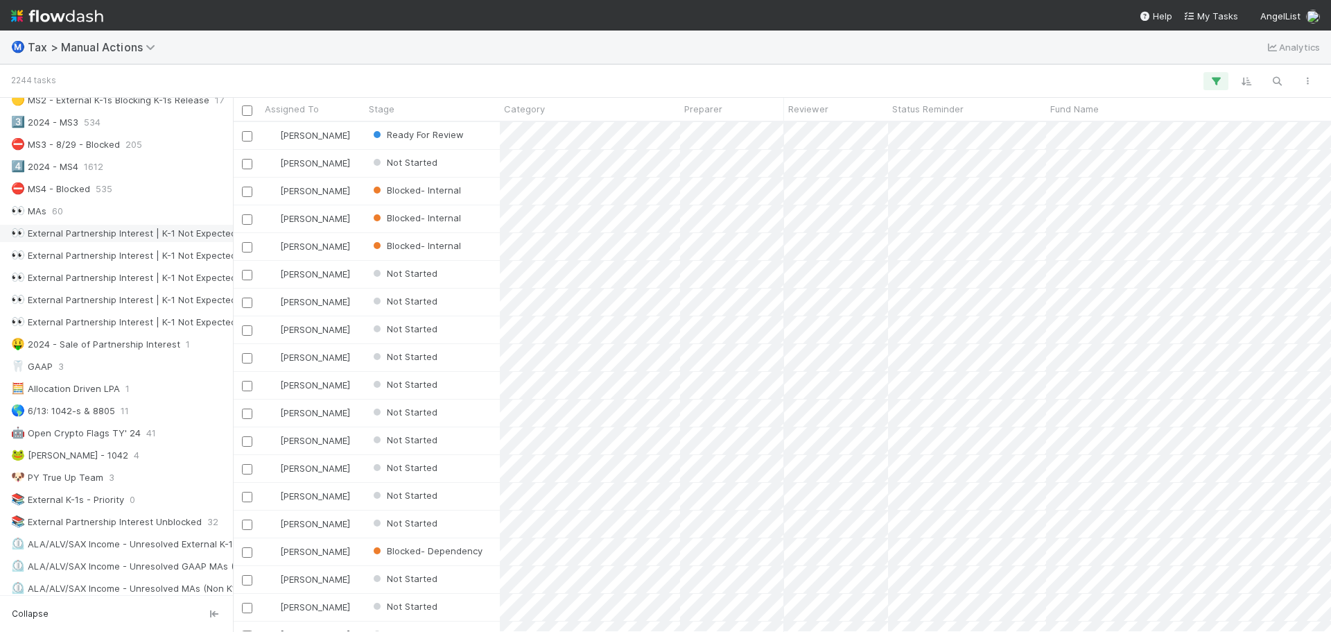
click at [133, 239] on div "👀 External Partnership Interest | K-1 Not Expected | Taxed As Changed" at bounding box center [170, 233] width 318 height 17
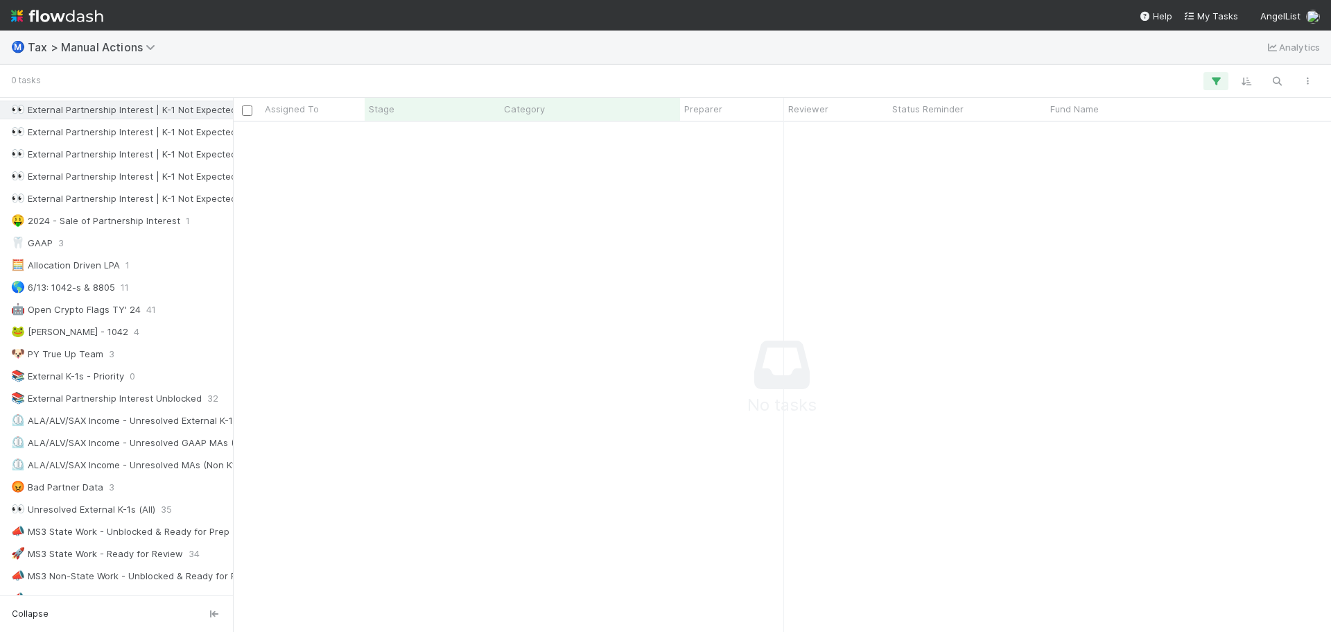
scroll to position [693, 0]
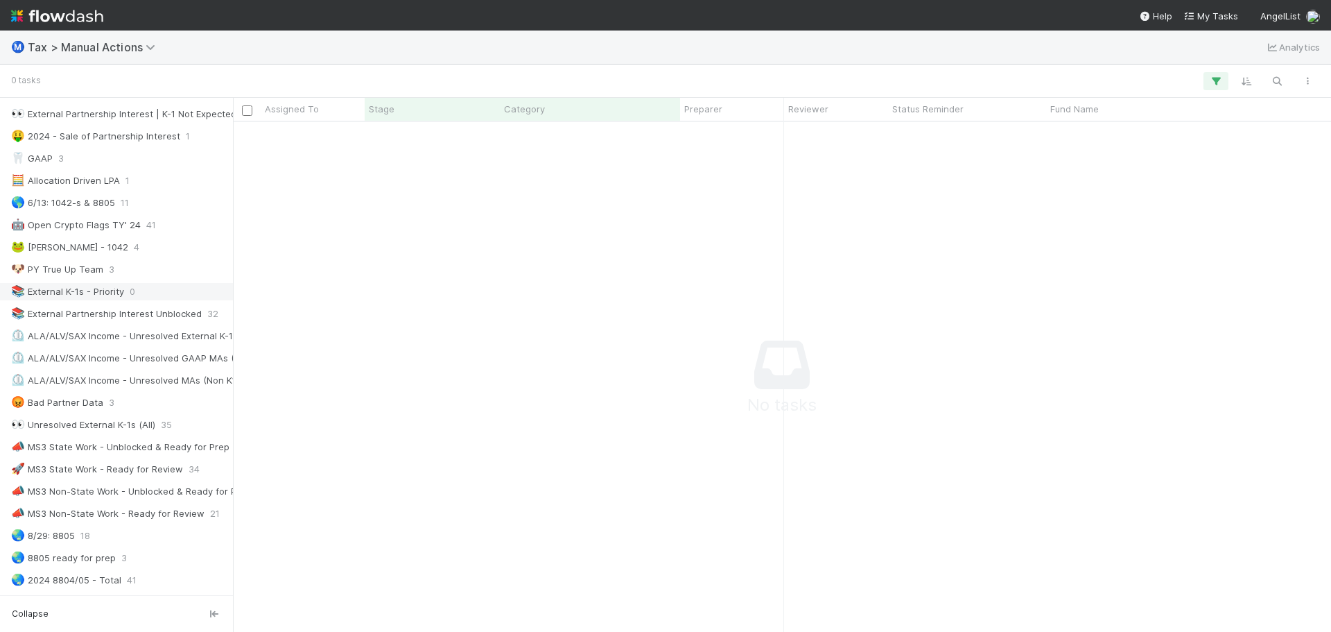
click at [134, 291] on div "📚 External K-1s - Priority 0" at bounding box center [120, 291] width 218 height 17
click at [141, 313] on div "📚 External Partnership Interest Unblocked" at bounding box center [106, 313] width 191 height 17
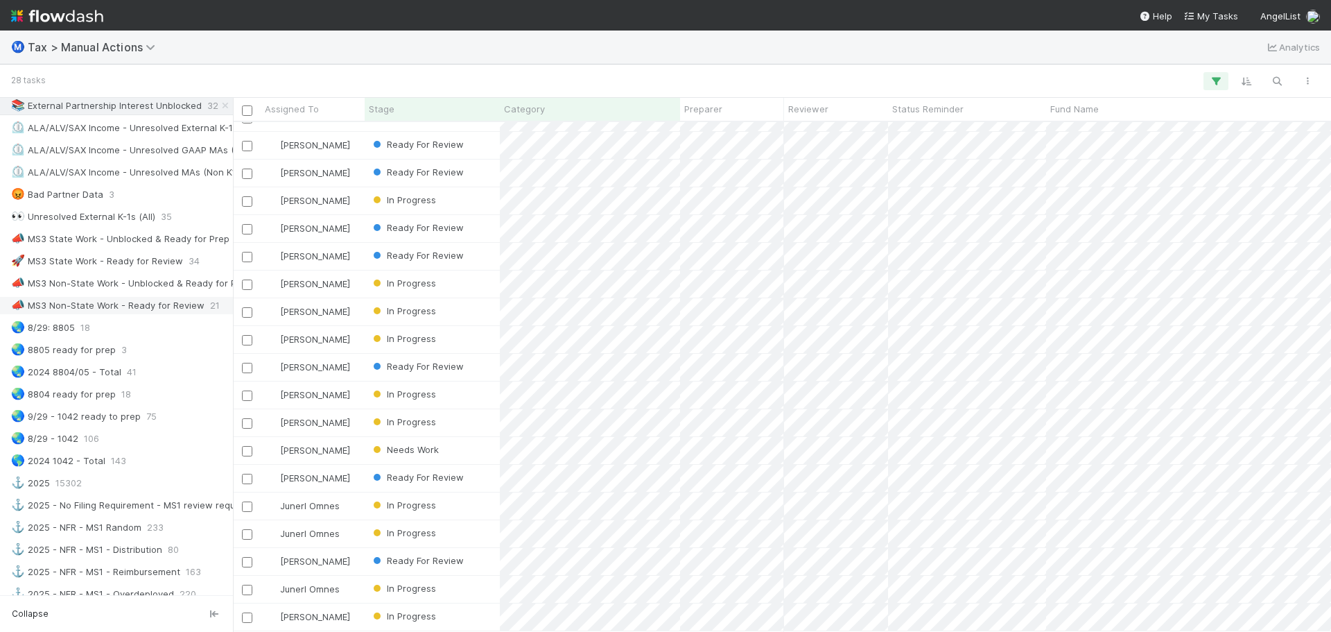
scroll to position [971, 0]
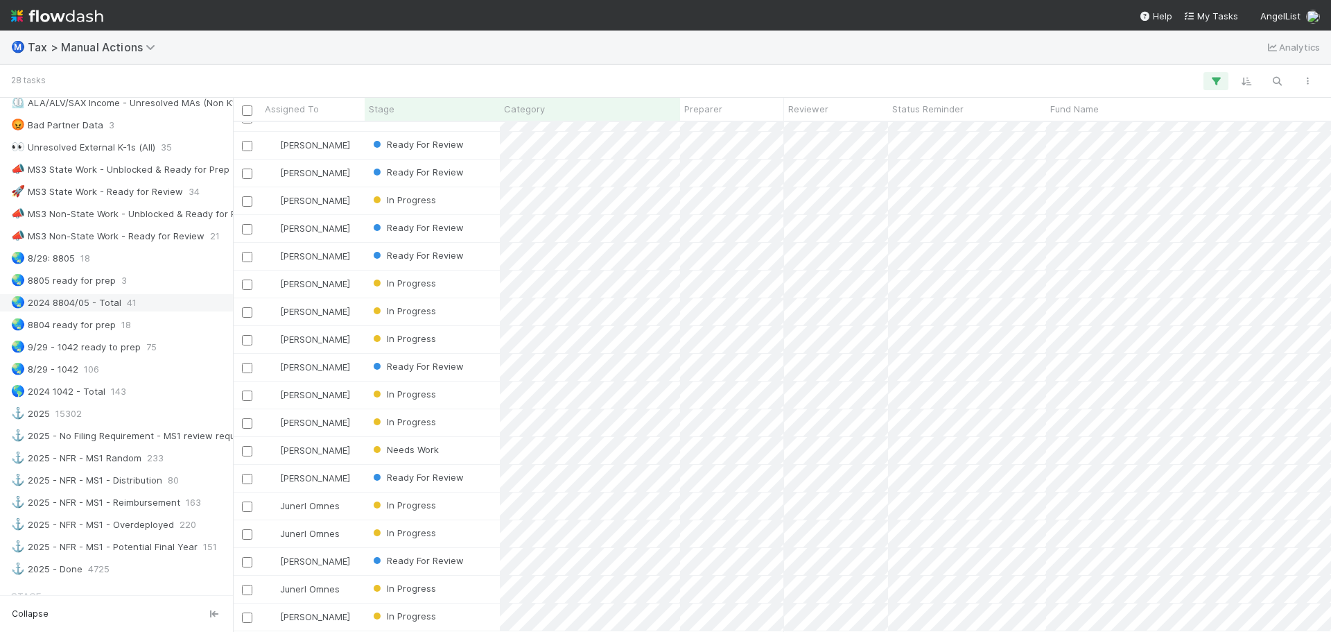
click at [153, 306] on div "🌏 2024 8804/05 - Total 41" at bounding box center [120, 302] width 218 height 17
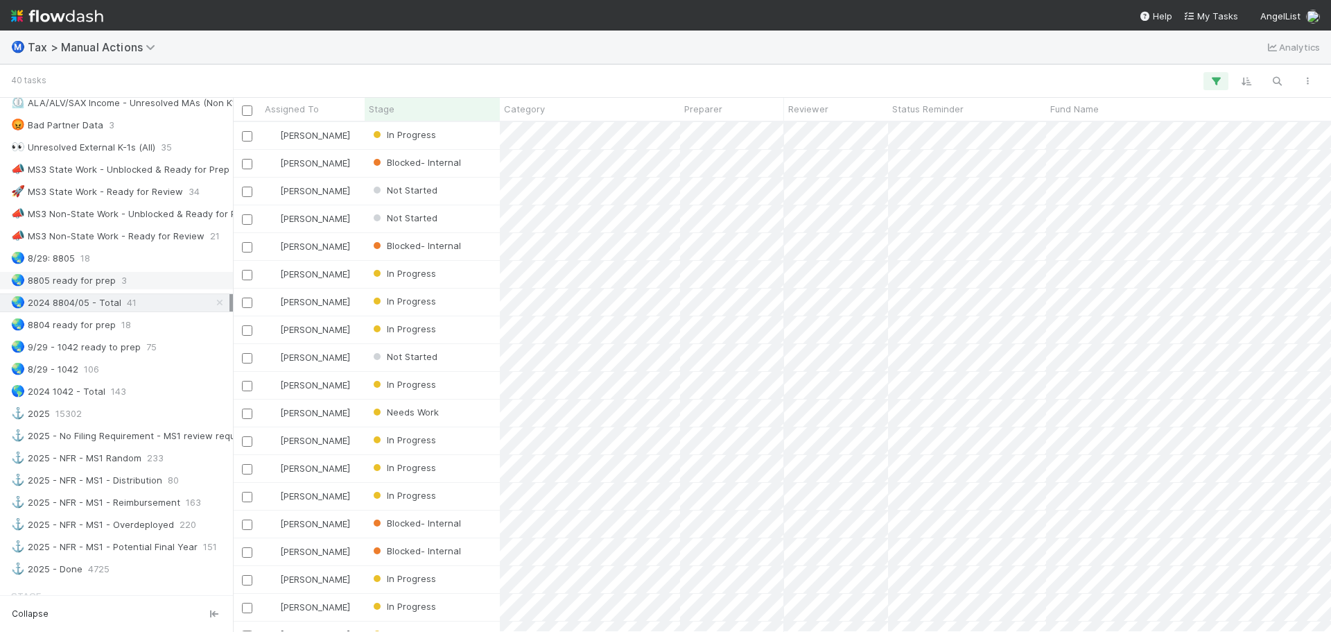
scroll to position [499, 1088]
click at [151, 283] on div "🌏 8805 ready for prep 3" at bounding box center [120, 280] width 218 height 17
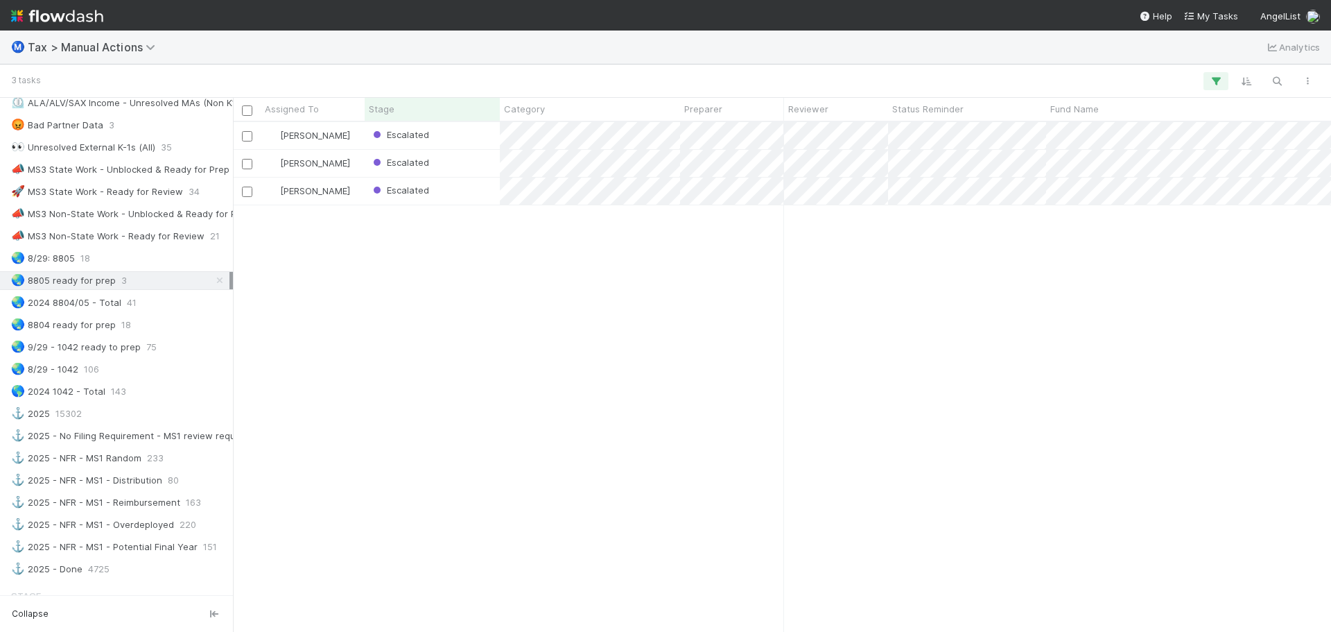
scroll to position [499, 1088]
click at [152, 261] on div "🌏 8/29: 8805 18" at bounding box center [120, 258] width 218 height 17
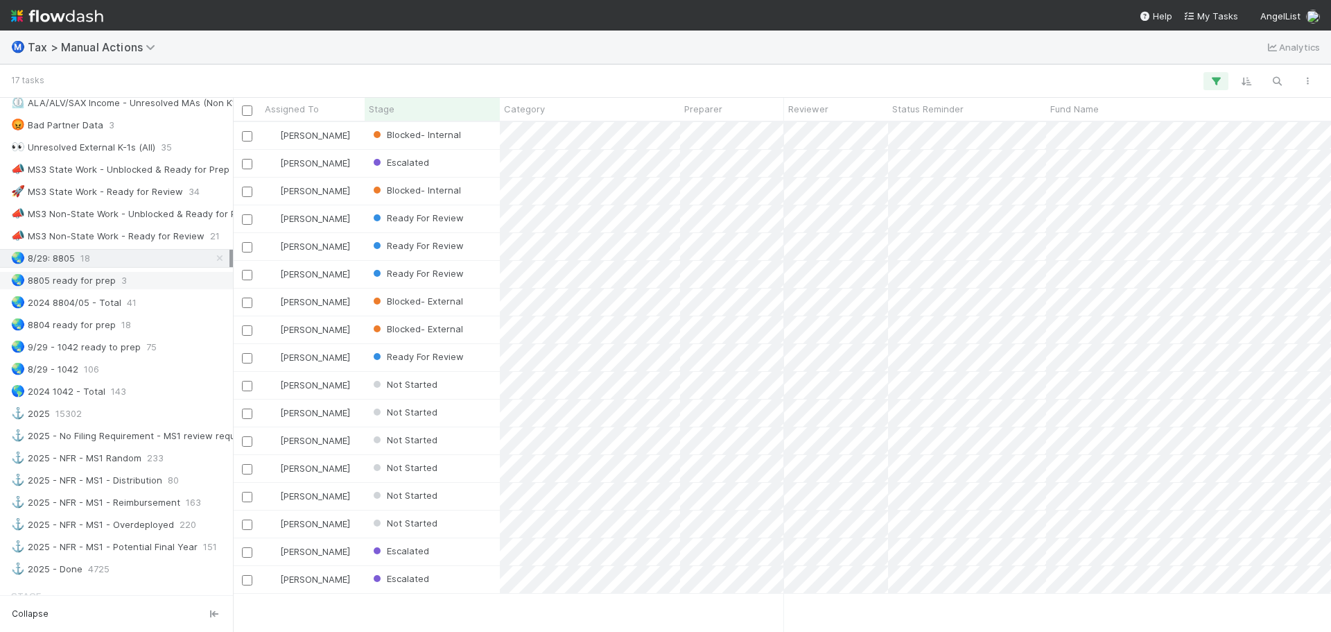
scroll to position [499, 1088]
click at [144, 282] on div "🌏 8805 ready for prep 3" at bounding box center [120, 280] width 218 height 17
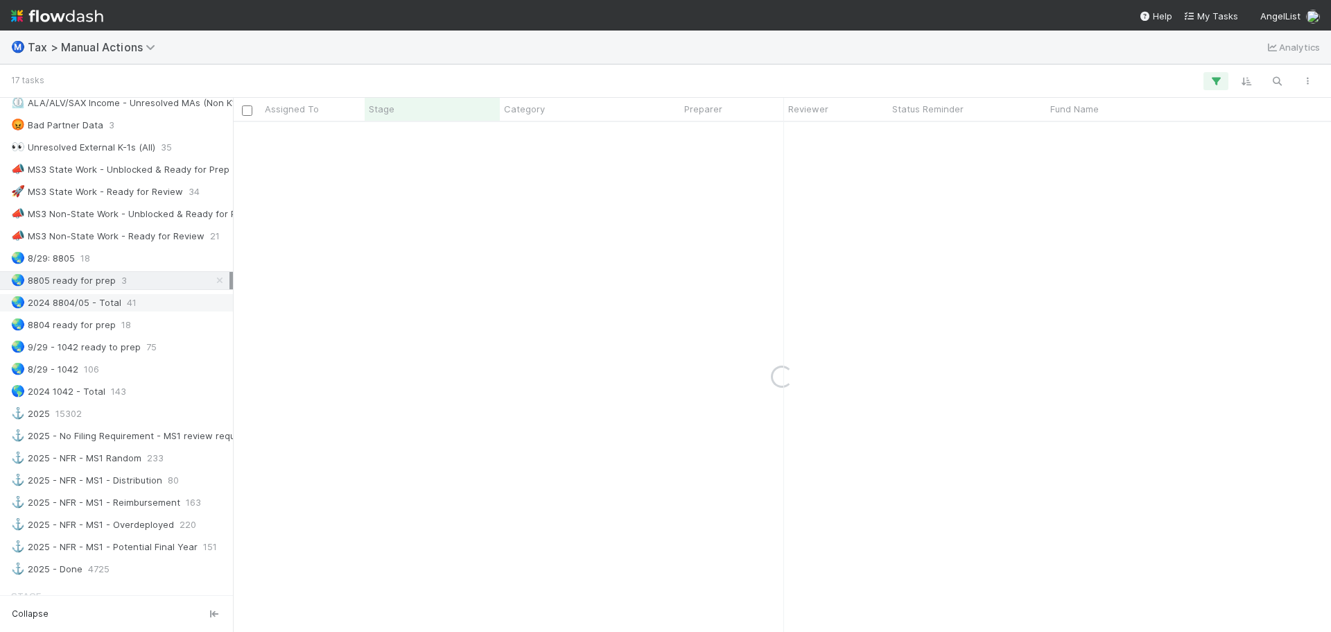
click at [139, 297] on div "🌏 2024 8804/05 - Total 41" at bounding box center [120, 302] width 218 height 17
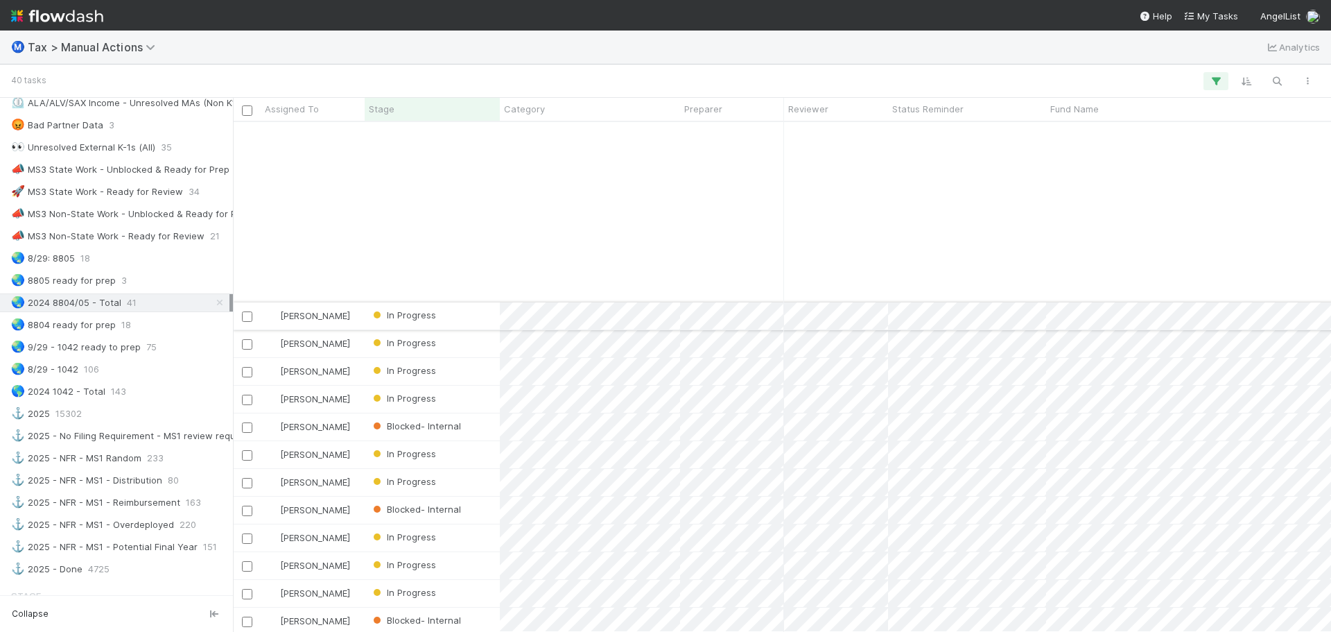
scroll to position [611, 0]
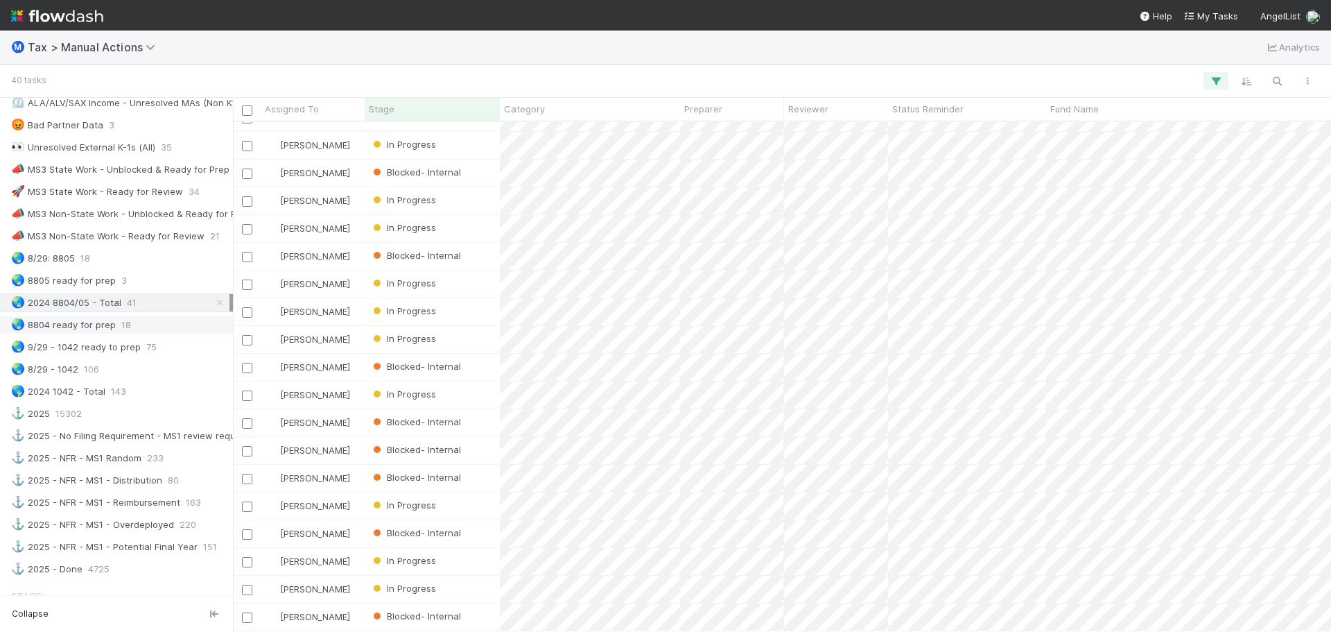
click at [146, 329] on div "🌏 8804 ready for prep 18" at bounding box center [120, 324] width 218 height 17
